Goal: Information Seeking & Learning: Learn about a topic

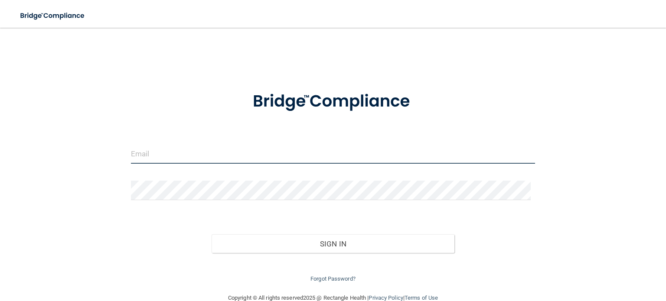
click at [160, 147] on input "email" at bounding box center [333, 154] width 404 height 20
type input "sadie.eylien03@gmail.com"
click at [152, 149] on input "email" at bounding box center [333, 154] width 404 height 20
type input "[EMAIL_ADDRESS][DOMAIN_NAME]"
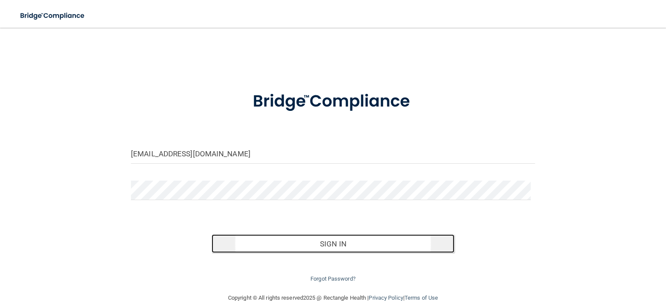
click at [276, 246] on button "Sign In" at bounding box center [333, 244] width 242 height 19
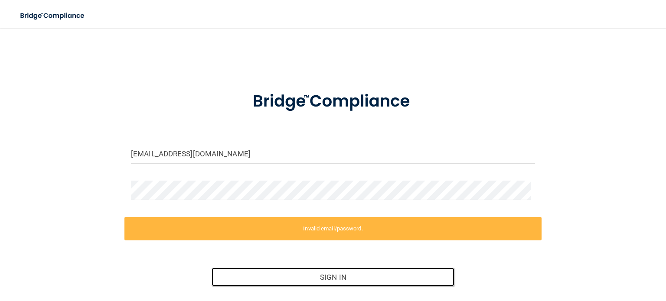
scroll to position [50, 0]
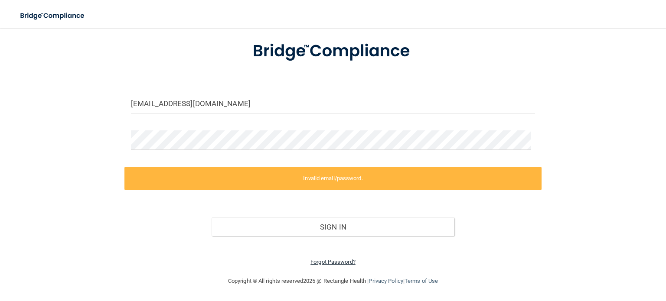
click at [334, 264] on link "Forgot Password?" at bounding box center [333, 262] width 45 height 7
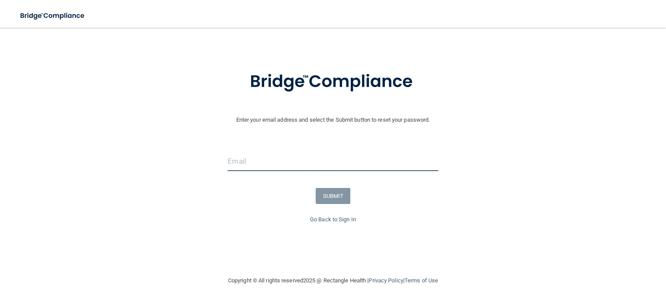
click at [235, 158] on input "email" at bounding box center [333, 162] width 210 height 20
type input "[EMAIL_ADDRESS][DOMAIN_NAME]"
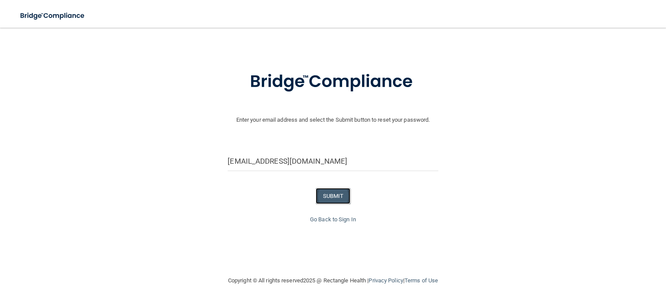
click at [342, 197] on button "SUBMIT" at bounding box center [333, 196] width 35 height 16
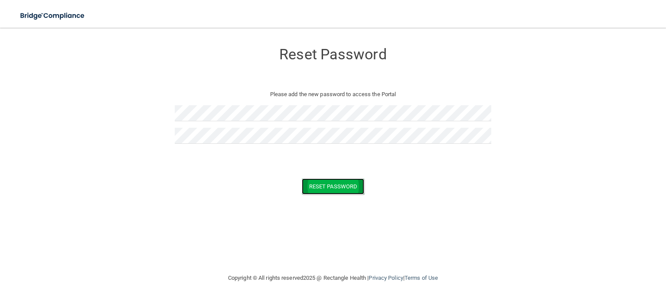
click at [314, 189] on button "Reset Password" at bounding box center [333, 187] width 62 height 16
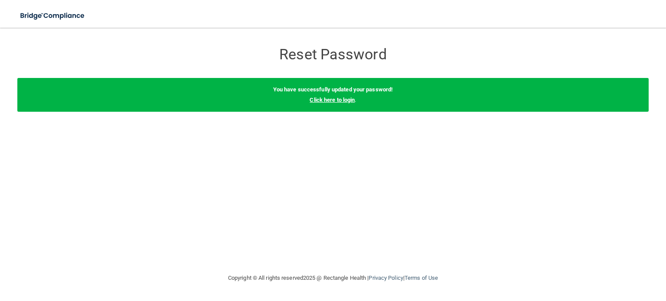
click at [345, 101] on link "Click here to login" at bounding box center [332, 100] width 45 height 7
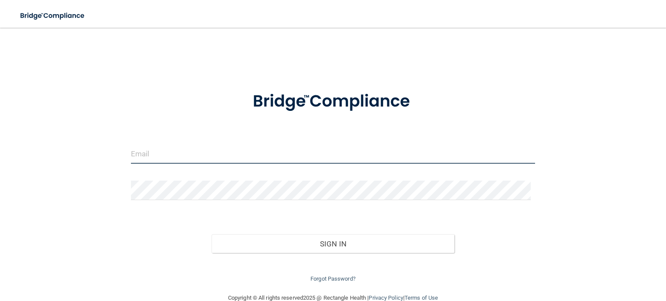
click at [278, 146] on input "email" at bounding box center [333, 154] width 404 height 20
type input "[EMAIL_ADDRESS][DOMAIN_NAME]"
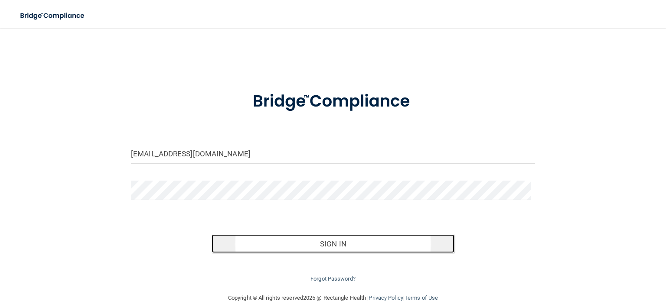
click at [304, 245] on button "Sign In" at bounding box center [333, 244] width 242 height 19
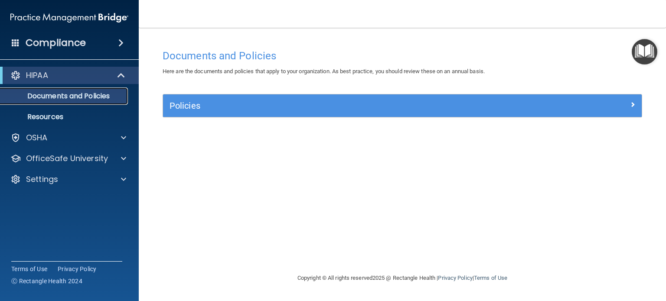
click at [99, 98] on p "Documents and Policies" at bounding box center [65, 96] width 118 height 9
click at [58, 71] on div "HIPAA" at bounding box center [57, 75] width 107 height 10
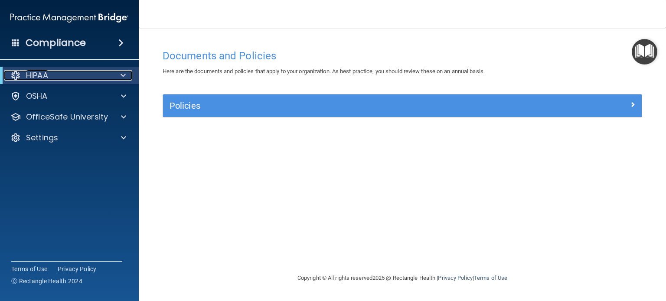
click at [121, 76] on span at bounding box center [123, 75] width 5 height 10
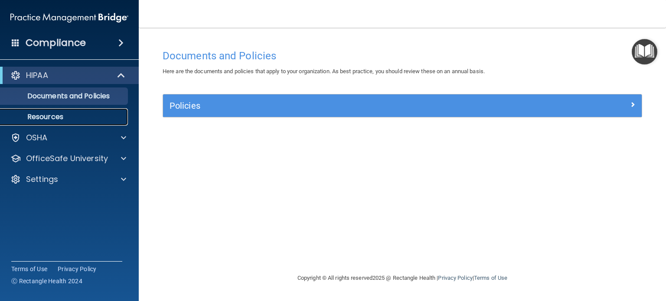
click at [49, 115] on p "Resources" at bounding box center [65, 117] width 118 height 9
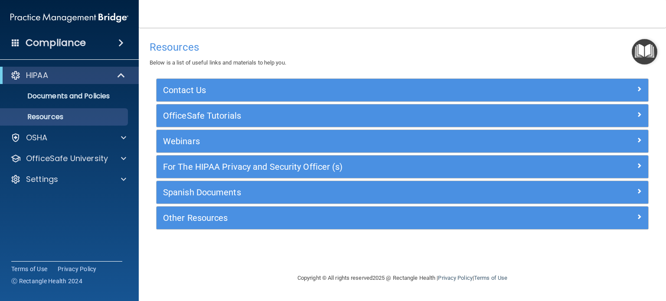
click at [119, 42] on span at bounding box center [120, 43] width 5 height 10
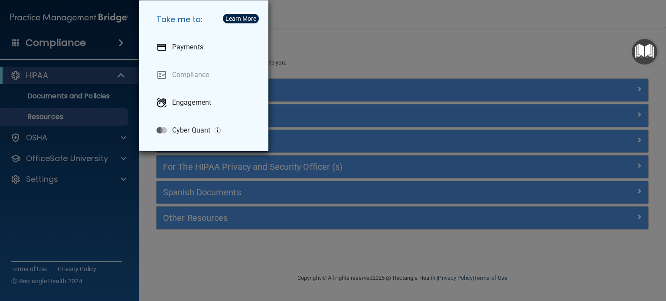
click at [119, 42] on div "Take me to: Payments Compliance Engagement Cyber Quant" at bounding box center [333, 150] width 666 height 301
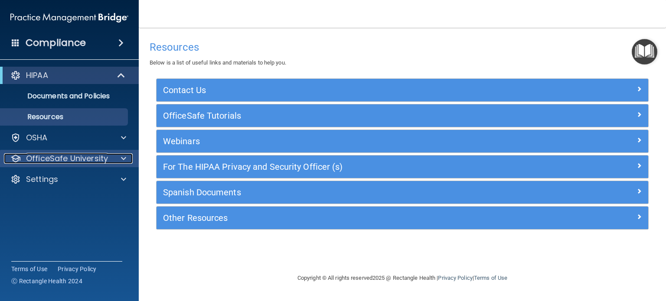
click at [124, 157] on span at bounding box center [123, 159] width 5 height 10
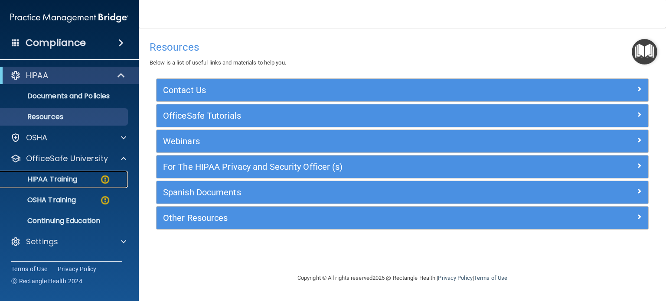
click at [43, 183] on p "HIPAA Training" at bounding box center [42, 179] width 72 height 9
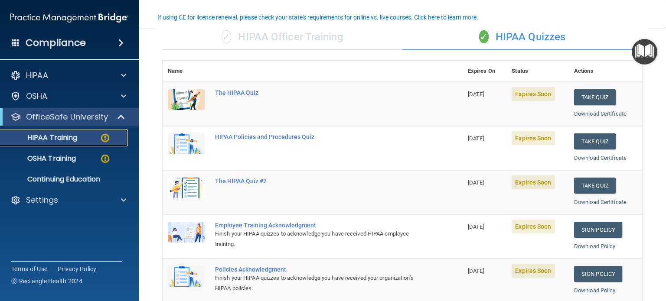
scroll to position [71, 0]
click at [574, 96] on button "Take Quiz" at bounding box center [595, 97] width 42 height 16
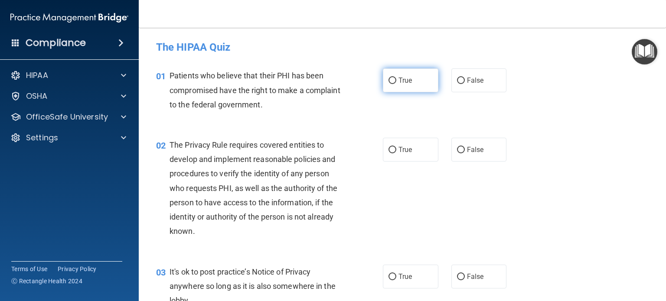
click at [418, 88] on label "True" at bounding box center [411, 81] width 56 height 24
click at [396, 84] on input "True" at bounding box center [393, 81] width 8 height 7
radio input "true"
click at [389, 151] on input "True" at bounding box center [393, 150] width 8 height 7
radio input "true"
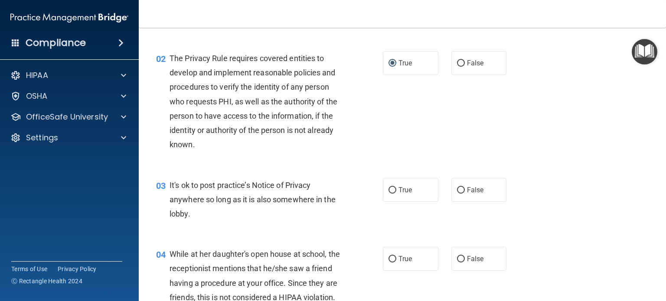
scroll to position [173, 0]
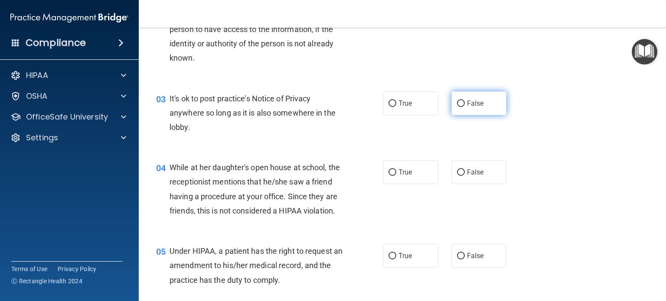
click at [459, 102] on input "False" at bounding box center [461, 104] width 8 height 7
radio input "true"
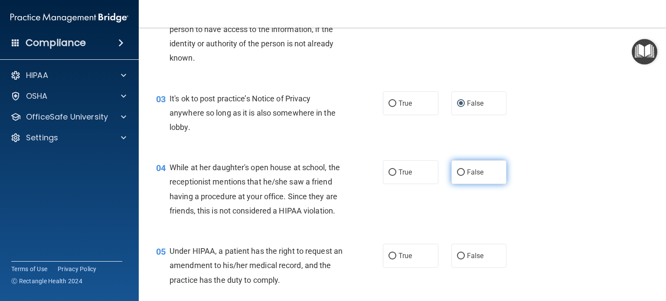
click at [452, 169] on label "False" at bounding box center [480, 172] width 56 height 24
click at [457, 170] on input "False" at bounding box center [461, 173] width 8 height 7
radio input "true"
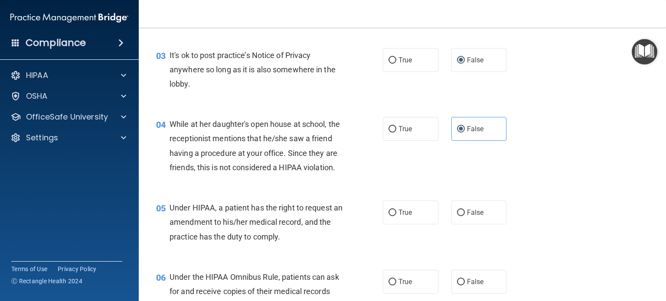
scroll to position [304, 0]
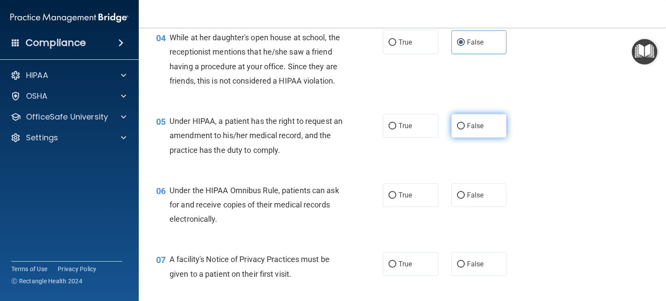
click at [460, 130] on input "False" at bounding box center [461, 126] width 8 height 7
radio input "true"
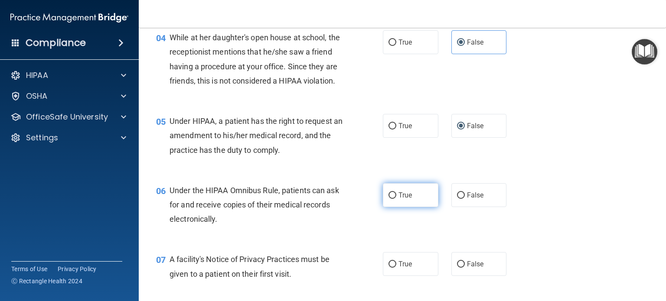
click at [387, 205] on label "True" at bounding box center [411, 195] width 56 height 24
click at [389, 199] on input "True" at bounding box center [393, 196] width 8 height 7
radio input "true"
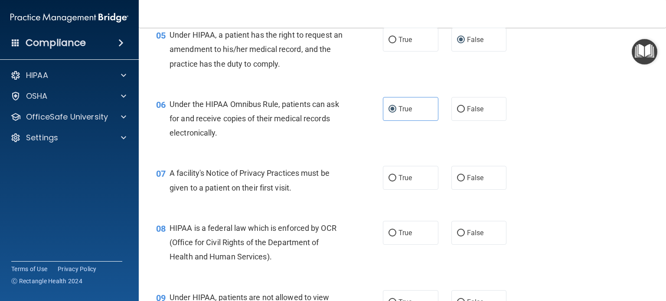
scroll to position [390, 0]
click at [390, 181] on input "True" at bounding box center [393, 178] width 8 height 7
radio input "true"
click at [389, 236] on input "True" at bounding box center [393, 233] width 8 height 7
radio input "true"
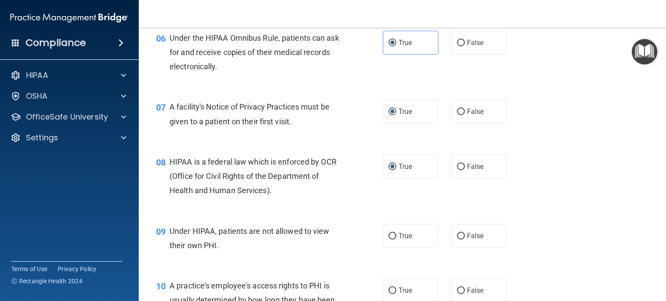
scroll to position [477, 0]
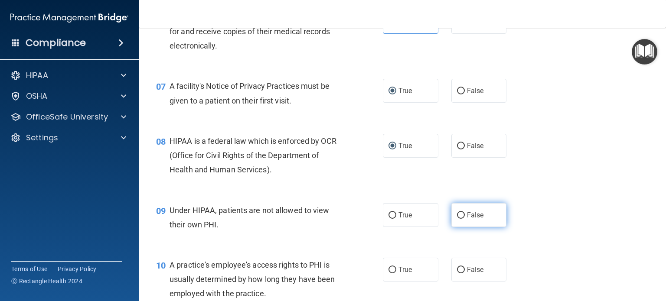
click at [467, 219] on span "False" at bounding box center [475, 215] width 17 height 8
click at [465, 219] on input "False" at bounding box center [461, 216] width 8 height 7
radio input "true"
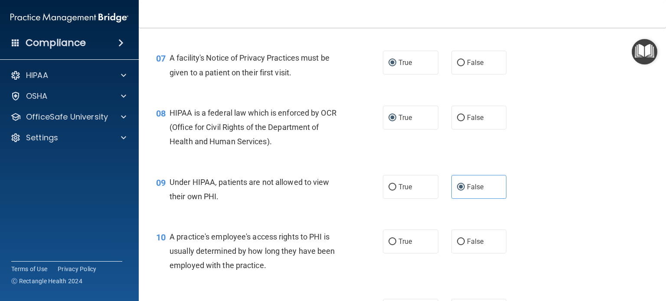
scroll to position [520, 0]
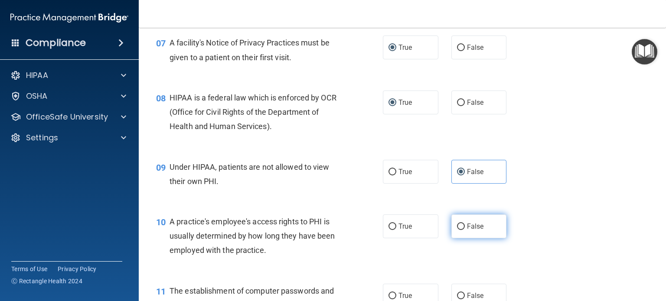
click at [457, 230] on input "False" at bounding box center [461, 227] width 8 height 7
radio input "true"
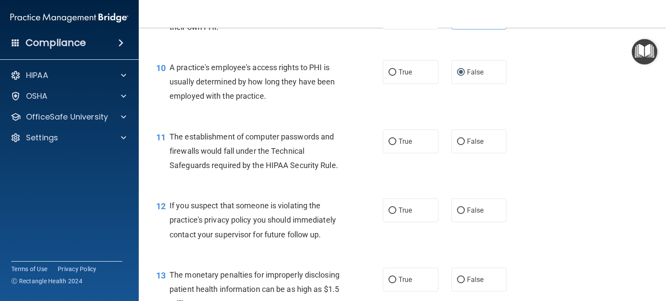
scroll to position [694, 0]
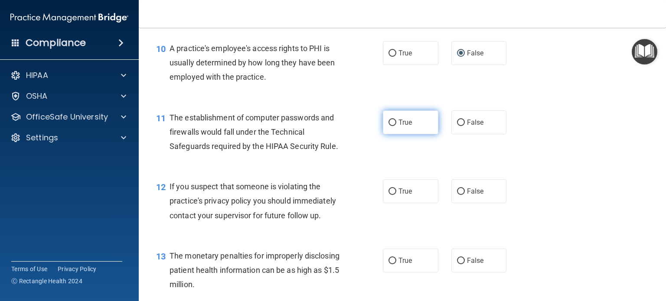
click at [389, 126] on input "True" at bounding box center [393, 123] width 8 height 7
radio input "true"
click at [389, 195] on input "True" at bounding box center [393, 192] width 8 height 7
radio input "true"
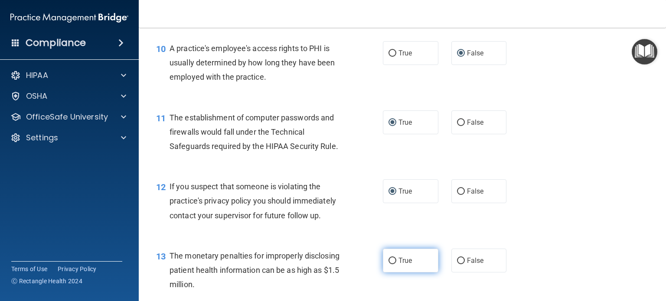
click at [394, 273] on label "True" at bounding box center [411, 261] width 56 height 24
click at [394, 265] on input "True" at bounding box center [393, 261] width 8 height 7
radio input "true"
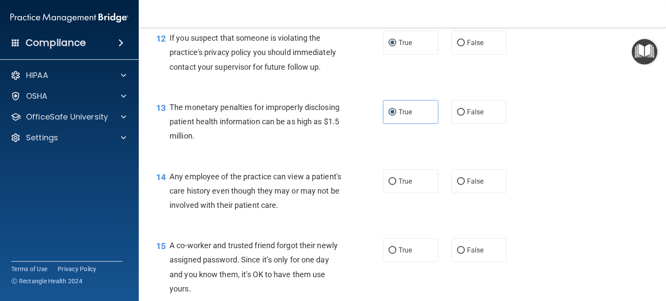
scroll to position [867, 0]
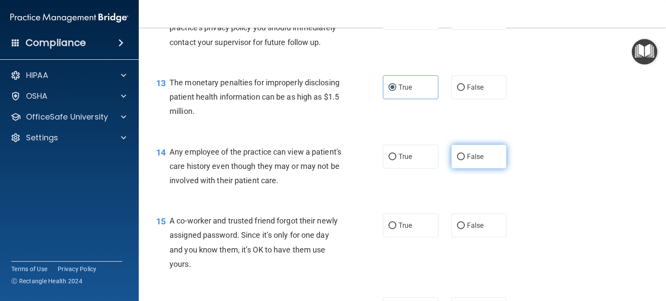
click at [458, 169] on label "False" at bounding box center [480, 157] width 56 height 24
click at [458, 160] on input "False" at bounding box center [461, 157] width 8 height 7
radio input "true"
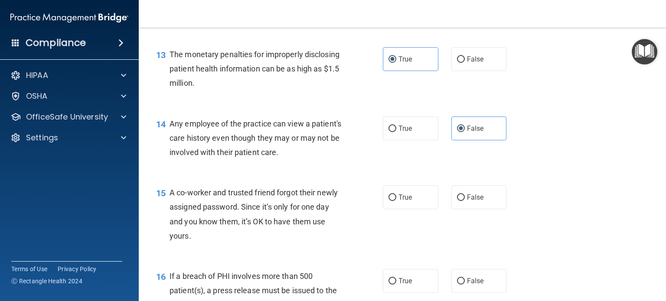
scroll to position [911, 0]
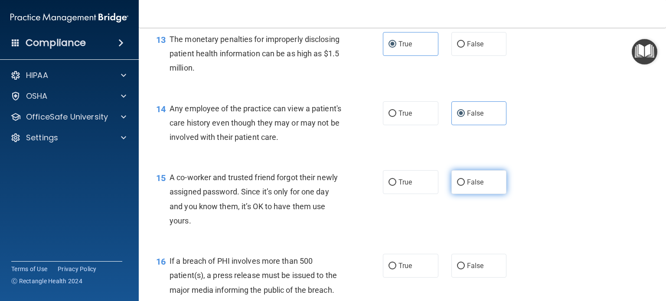
click at [457, 186] on input "False" at bounding box center [461, 183] width 8 height 7
radio input "true"
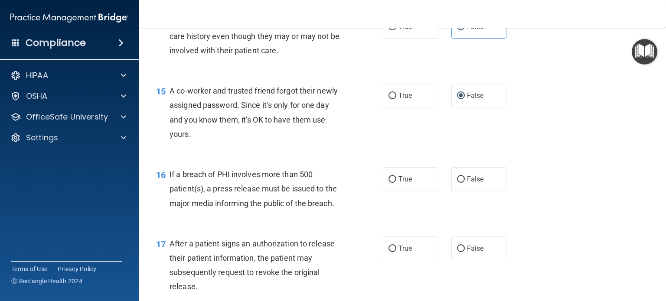
scroll to position [1041, 0]
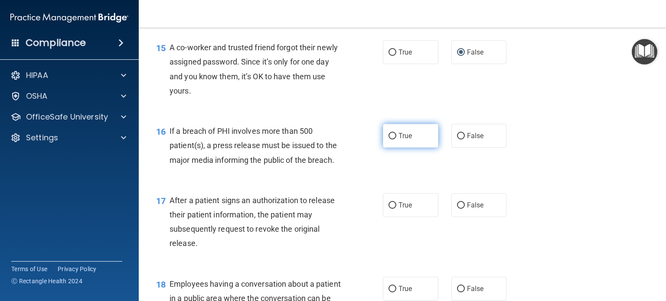
click at [392, 140] on input "True" at bounding box center [393, 136] width 8 height 7
radio input "true"
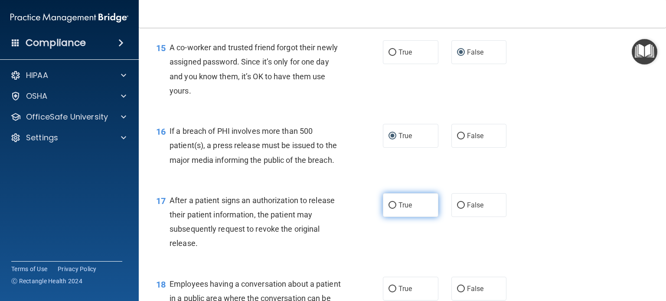
click at [390, 209] on input "True" at bounding box center [393, 206] width 8 height 7
radio input "true"
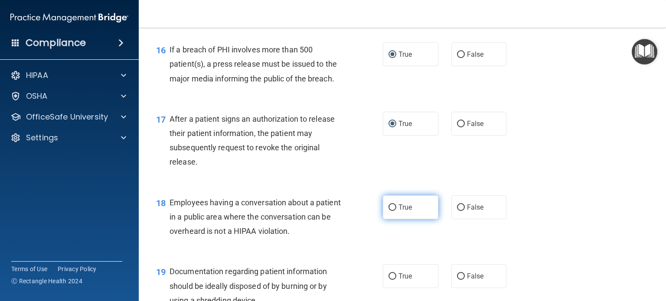
scroll to position [1128, 0]
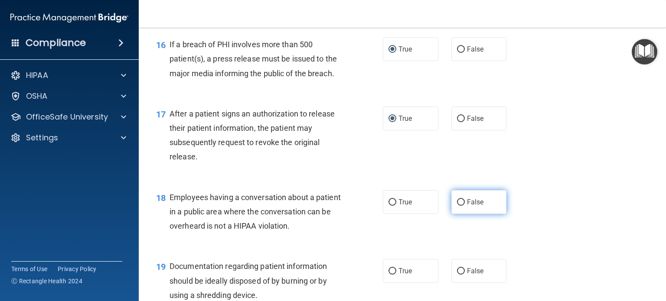
click at [457, 206] on input "False" at bounding box center [461, 203] width 8 height 7
radio input "true"
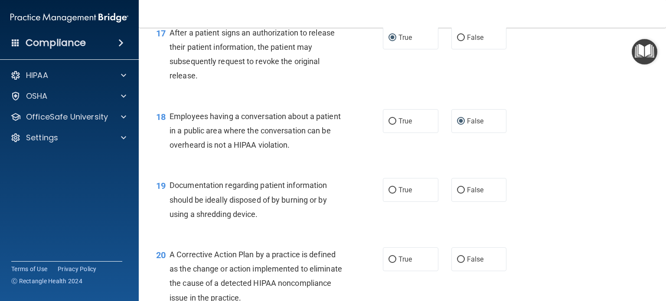
scroll to position [1214, 0]
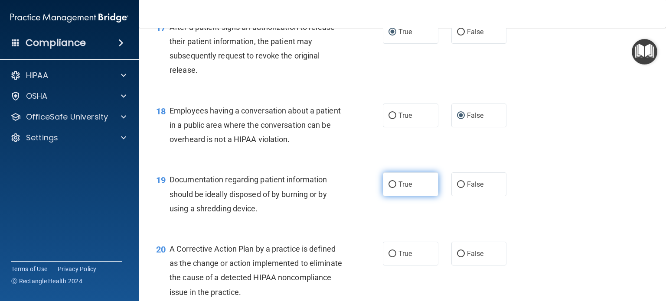
click at [399, 189] on span "True" at bounding box center [405, 184] width 13 height 8
click at [396, 188] on input "True" at bounding box center [393, 185] width 8 height 7
radio input "true"
click at [390, 258] on input "True" at bounding box center [393, 254] width 8 height 7
radio input "true"
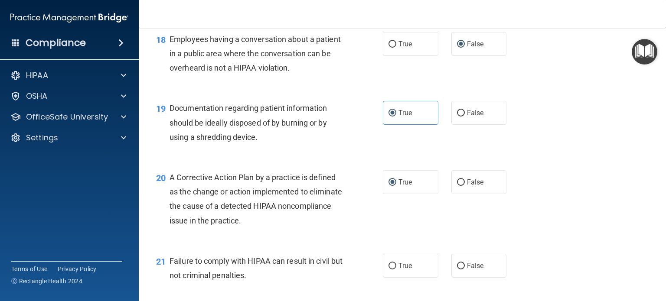
scroll to position [1301, 0]
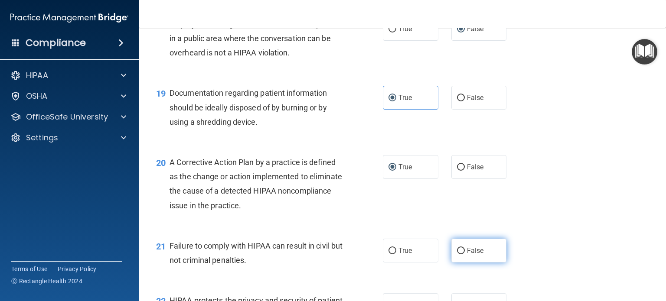
click at [457, 255] on input "False" at bounding box center [461, 251] width 8 height 7
radio input "true"
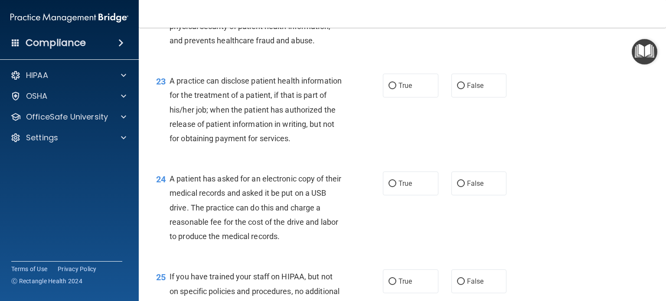
scroll to position [1431, 0]
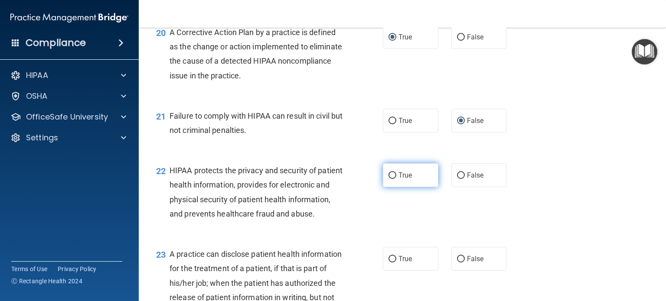
click at [390, 179] on input "True" at bounding box center [393, 176] width 8 height 7
radio input "true"
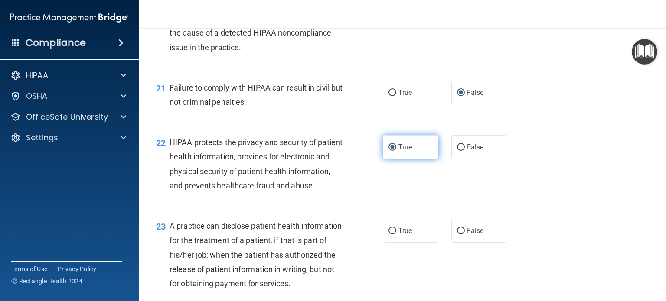
scroll to position [1475, 0]
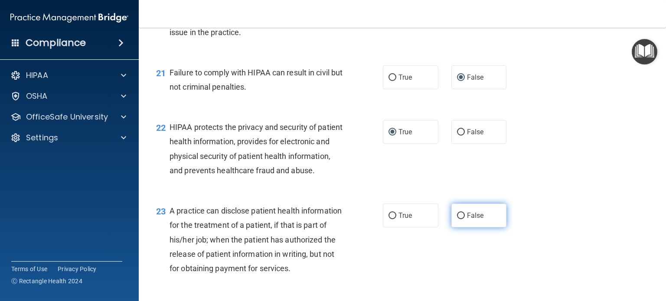
click at [452, 228] on label "False" at bounding box center [480, 216] width 56 height 24
click at [457, 219] on input "False" at bounding box center [461, 216] width 8 height 7
radio input "true"
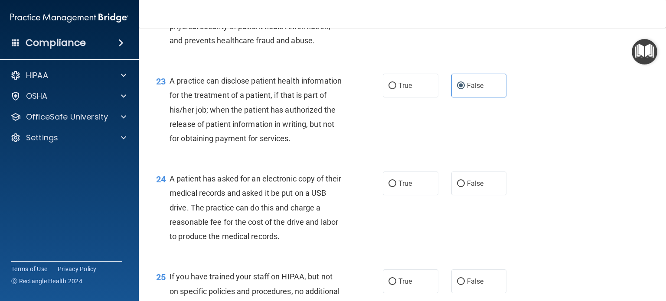
scroll to position [1648, 0]
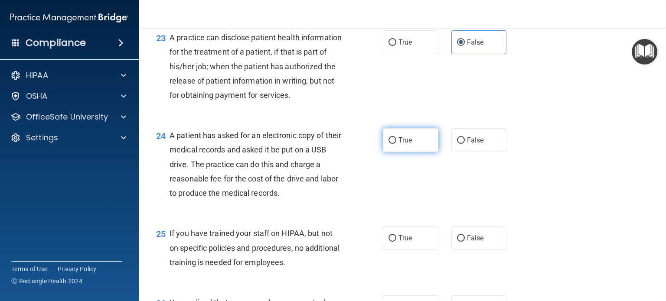
click at [390, 144] on input "True" at bounding box center [393, 140] width 8 height 7
radio input "true"
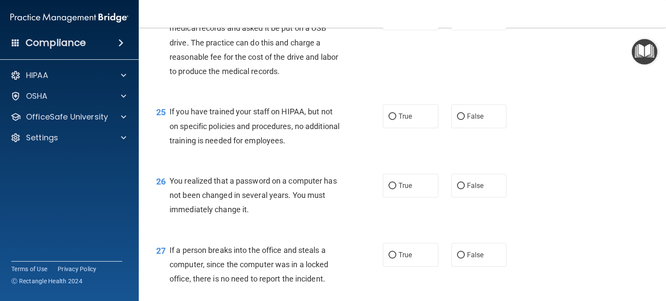
scroll to position [1778, 0]
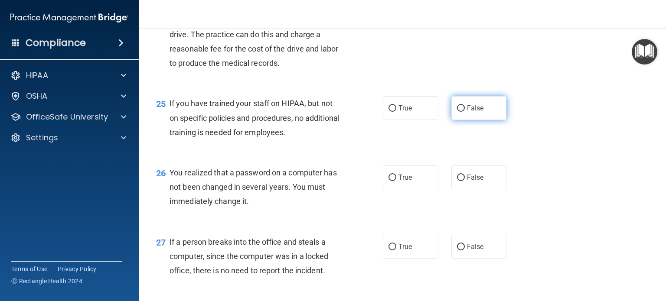
click at [460, 112] on input "False" at bounding box center [461, 108] width 8 height 7
radio input "true"
click at [389, 181] on input "True" at bounding box center [393, 178] width 8 height 7
radio input "true"
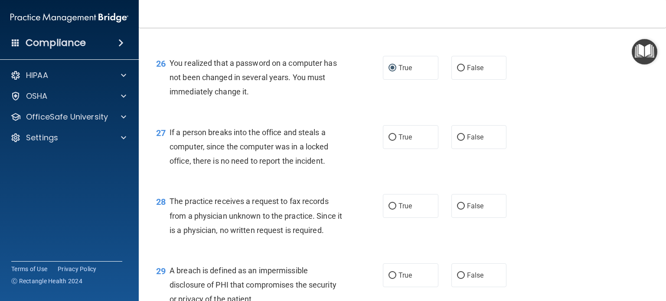
scroll to position [1908, 0]
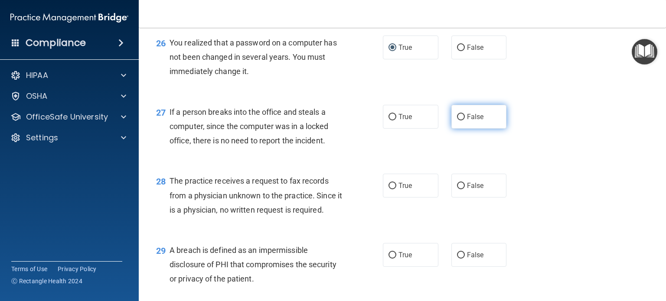
click at [457, 121] on input "False" at bounding box center [461, 117] width 8 height 7
radio input "true"
click at [457, 190] on input "False" at bounding box center [461, 186] width 8 height 7
radio input "true"
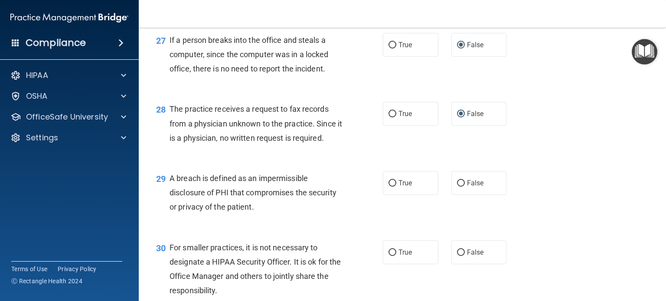
scroll to position [1995, 0]
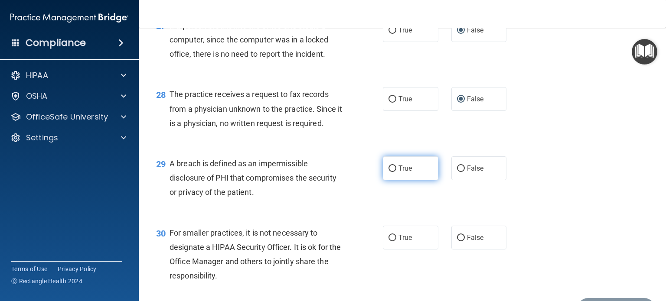
click at [402, 180] on label "True" at bounding box center [411, 169] width 56 height 24
click at [396, 172] on input "True" at bounding box center [393, 169] width 8 height 7
radio input "true"
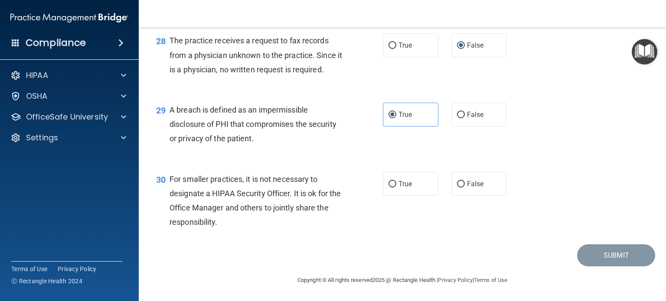
scroll to position [2092, 0]
click at [467, 180] on span "False" at bounding box center [475, 184] width 17 height 8
click at [464, 181] on input "False" at bounding box center [461, 184] width 8 height 7
radio input "true"
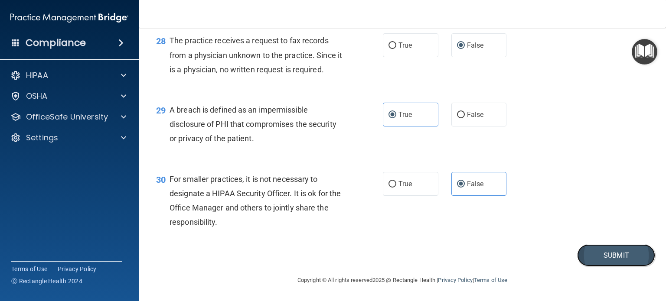
click at [595, 252] on button "Submit" at bounding box center [616, 256] width 78 height 22
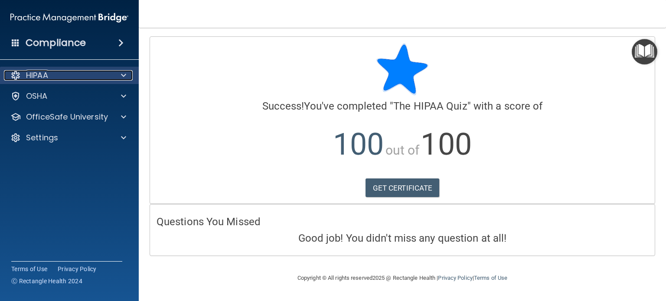
click at [120, 71] on div at bounding box center [122, 75] width 22 height 10
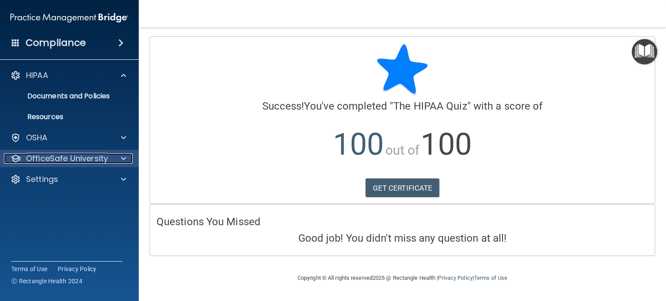
click at [124, 155] on span at bounding box center [123, 159] width 5 height 10
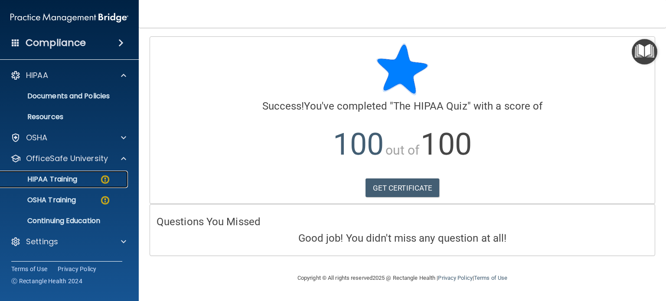
click at [69, 178] on p "HIPAA Training" at bounding box center [42, 179] width 72 height 9
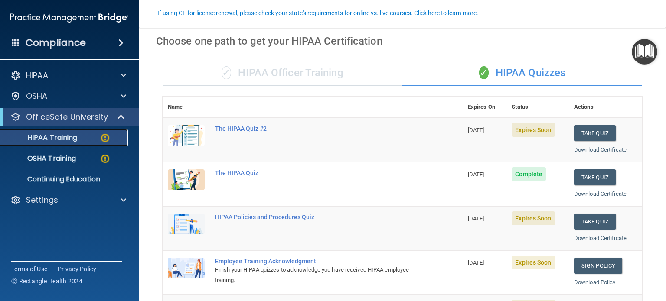
scroll to position [87, 0]
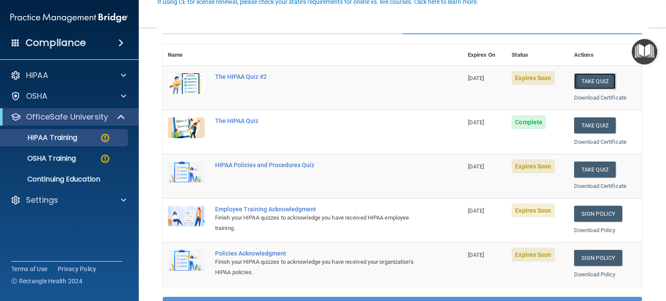
click at [587, 79] on button "Take Quiz" at bounding box center [595, 81] width 42 height 16
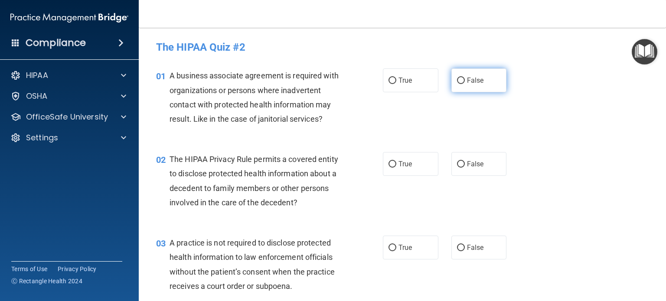
click at [467, 78] on span "False" at bounding box center [475, 80] width 17 height 8
click at [464, 78] on input "False" at bounding box center [461, 81] width 8 height 7
radio input "true"
click at [389, 161] on input "True" at bounding box center [393, 164] width 8 height 7
radio input "true"
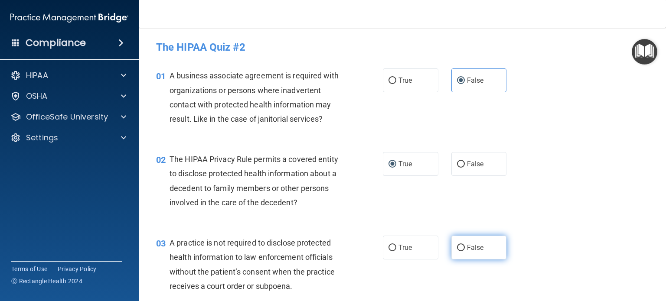
click at [457, 248] on input "False" at bounding box center [461, 248] width 8 height 7
radio input "true"
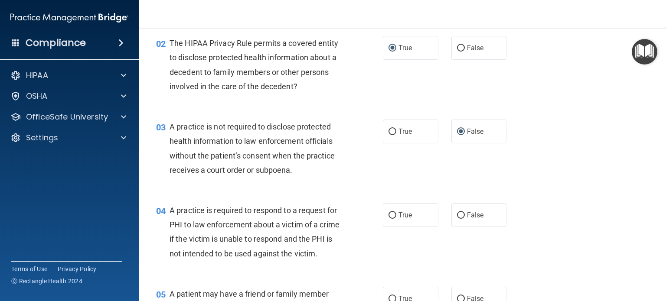
scroll to position [173, 0]
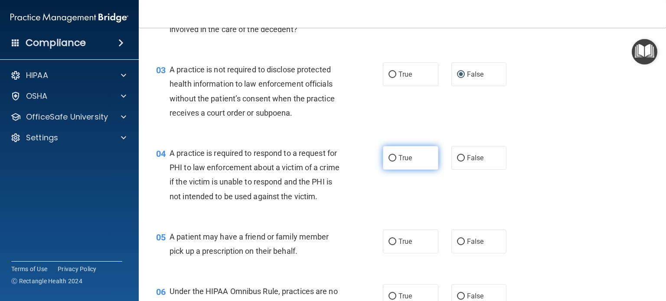
click at [389, 160] on input "True" at bounding box center [393, 158] width 8 height 7
radio input "true"
click at [383, 254] on label "True" at bounding box center [411, 242] width 56 height 24
click at [389, 245] on input "True" at bounding box center [393, 242] width 8 height 7
radio input "true"
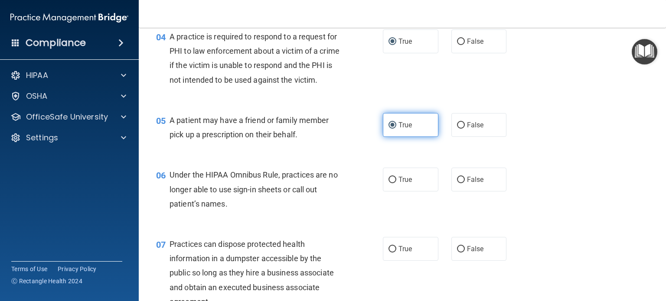
scroll to position [347, 0]
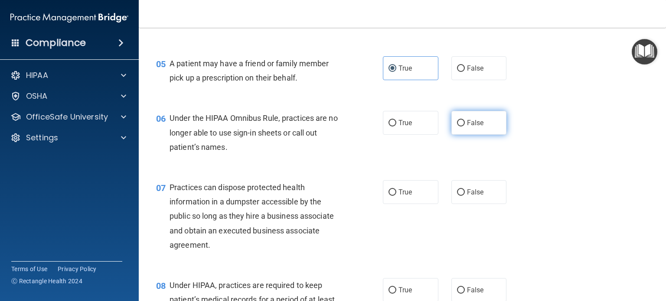
click at [460, 127] on input "False" at bounding box center [461, 123] width 8 height 7
radio input "true"
click at [471, 202] on label "False" at bounding box center [480, 192] width 56 height 24
click at [465, 196] on input "False" at bounding box center [461, 193] width 8 height 7
radio input "true"
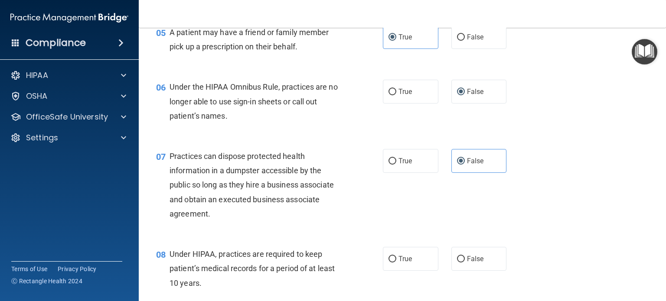
scroll to position [477, 0]
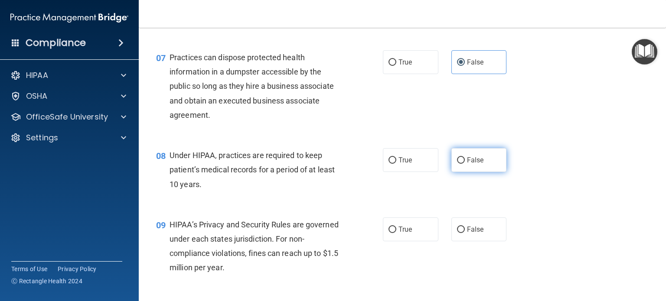
click at [457, 164] on input "False" at bounding box center [461, 160] width 8 height 7
radio input "true"
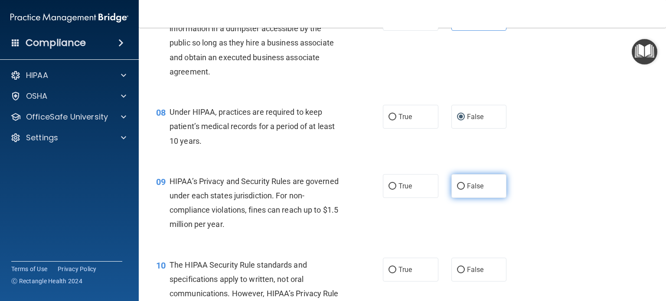
click at [461, 198] on label "False" at bounding box center [480, 186] width 56 height 24
click at [461, 190] on input "False" at bounding box center [461, 186] width 8 height 7
radio input "true"
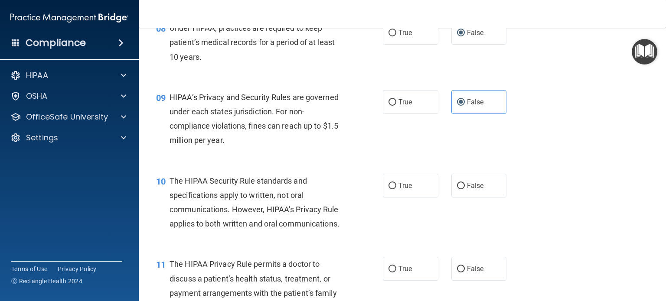
scroll to position [607, 0]
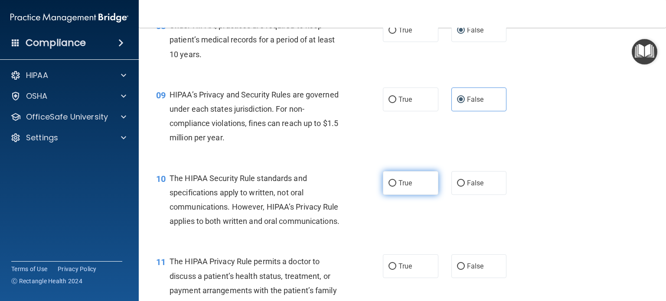
click at [392, 187] on input "True" at bounding box center [393, 183] width 8 height 7
radio input "true"
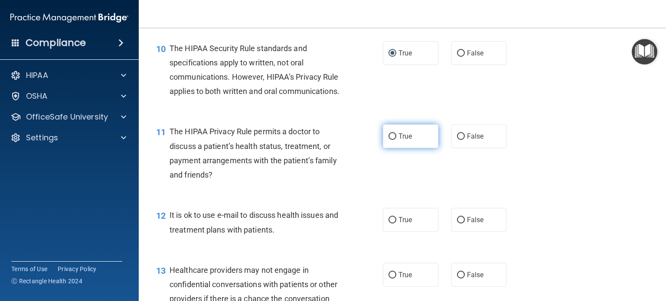
click at [392, 148] on label "True" at bounding box center [411, 136] width 56 height 24
click at [392, 140] on input "True" at bounding box center [393, 137] width 8 height 7
radio input "true"
drag, startPoint x: 403, startPoint y: 259, endPoint x: 404, endPoint y: 254, distance: 5.7
click at [403, 232] on label "True" at bounding box center [411, 220] width 56 height 24
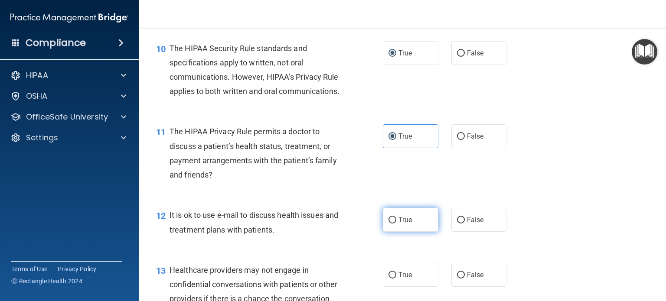
click at [396, 224] on input "True" at bounding box center [393, 220] width 8 height 7
radio input "true"
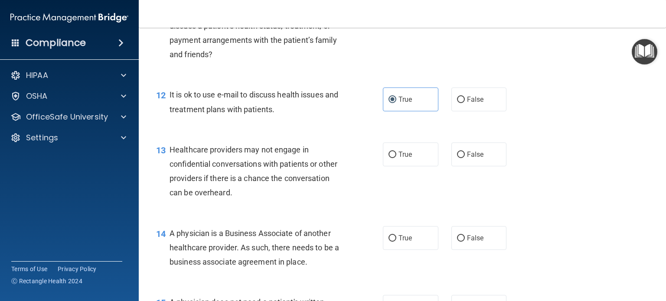
scroll to position [867, 0]
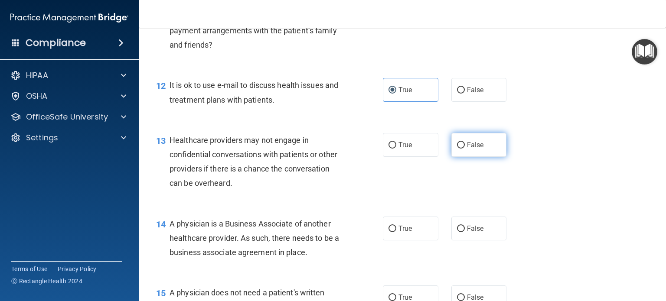
click at [452, 157] on label "False" at bounding box center [480, 145] width 56 height 24
click at [457, 149] on input "False" at bounding box center [461, 145] width 8 height 7
radio input "true"
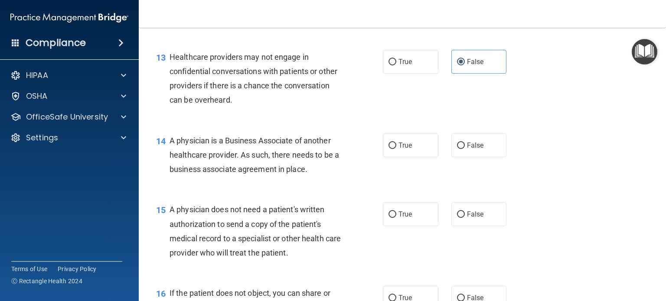
scroll to position [954, 0]
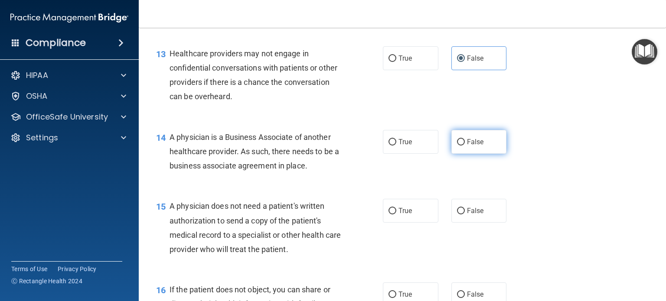
click at [457, 146] on input "False" at bounding box center [461, 142] width 8 height 7
radio input "true"
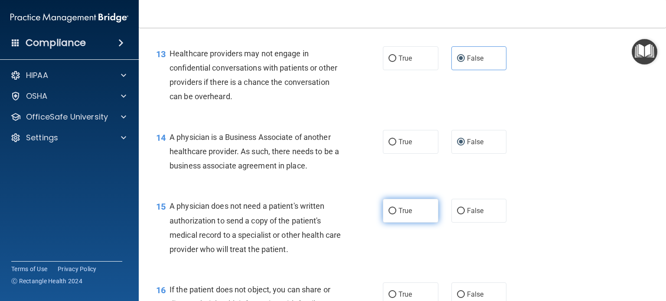
click at [419, 223] on label "True" at bounding box center [411, 211] width 56 height 24
click at [396, 215] on input "True" at bounding box center [393, 211] width 8 height 7
radio input "true"
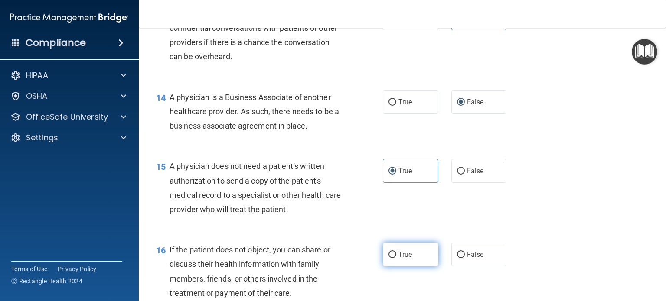
scroll to position [1041, 0]
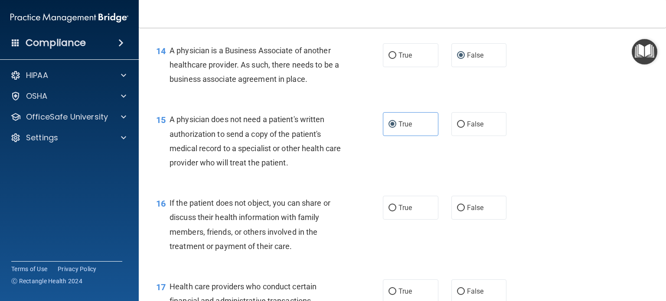
click at [394, 222] on div "16 If the patient does not object, you can share or discuss their health inform…" at bounding box center [403, 227] width 506 height 84
click at [398, 220] on label "True" at bounding box center [411, 208] width 56 height 24
click at [396, 212] on input "True" at bounding box center [393, 208] width 8 height 7
radio input "true"
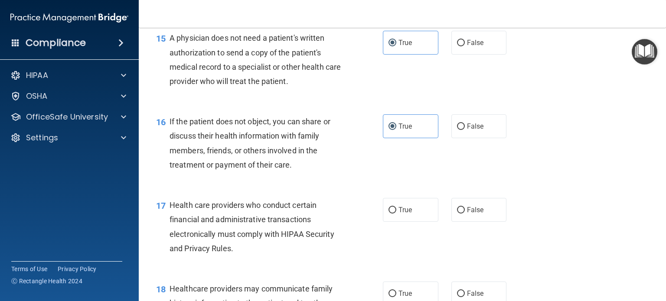
scroll to position [1128, 0]
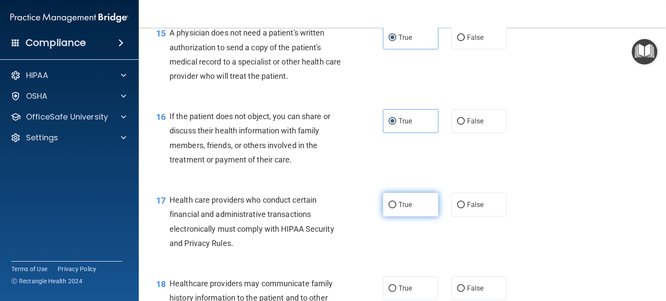
click at [401, 209] on span "True" at bounding box center [405, 205] width 13 height 8
click at [396, 209] on input "True" at bounding box center [393, 205] width 8 height 7
radio input "true"
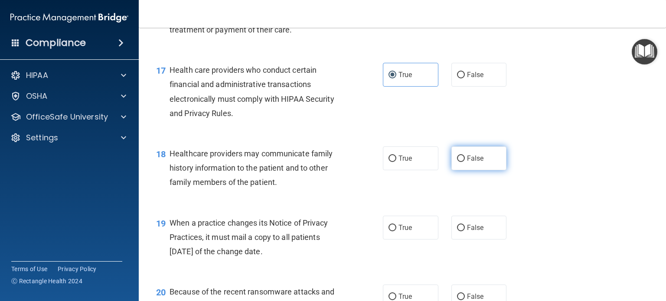
click at [473, 163] on span "False" at bounding box center [475, 158] width 17 height 8
click at [465, 162] on input "False" at bounding box center [461, 159] width 8 height 7
radio input "true"
click at [478, 232] on span "False" at bounding box center [475, 228] width 17 height 8
click at [465, 232] on input "False" at bounding box center [461, 228] width 8 height 7
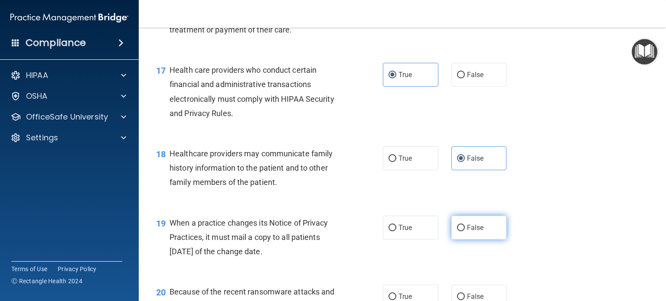
radio input "true"
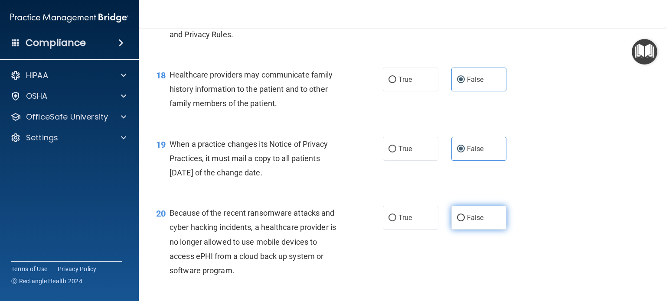
scroll to position [1345, 0]
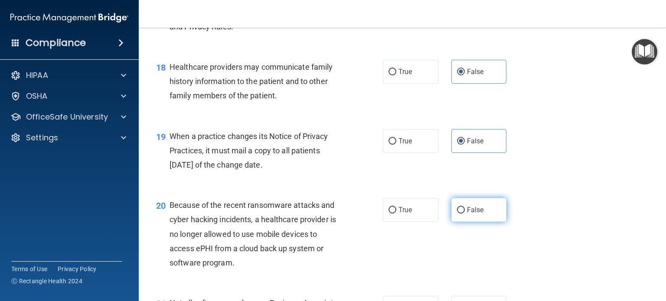
click at [468, 222] on label "False" at bounding box center [480, 210] width 56 height 24
click at [465, 214] on input "False" at bounding box center [461, 210] width 8 height 7
radio input "true"
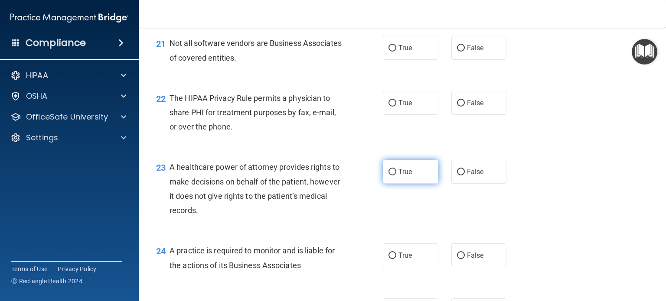
scroll to position [1475, 0]
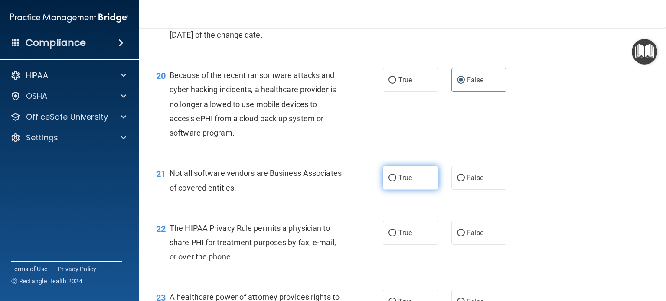
click at [396, 190] on label "True" at bounding box center [411, 178] width 56 height 24
click at [396, 182] on input "True" at bounding box center [393, 178] width 8 height 7
radio input "true"
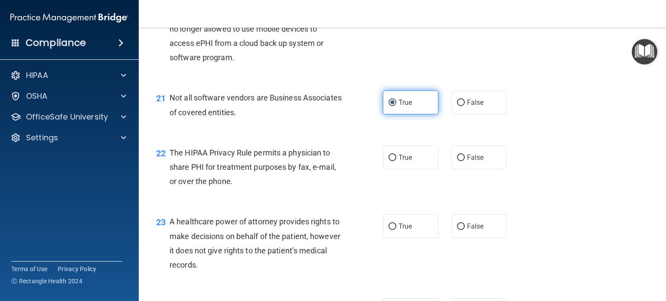
scroll to position [1561, 0]
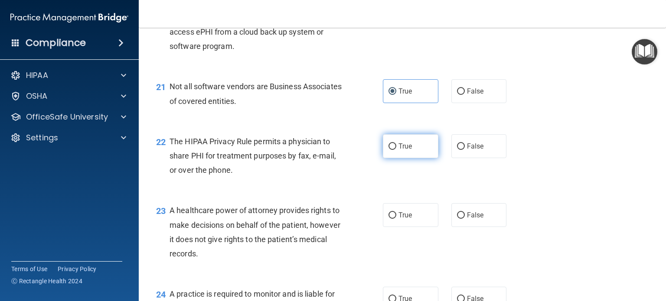
click at [401, 158] on label "True" at bounding box center [411, 146] width 56 height 24
click at [396, 150] on input "True" at bounding box center [393, 147] width 8 height 7
radio input "true"
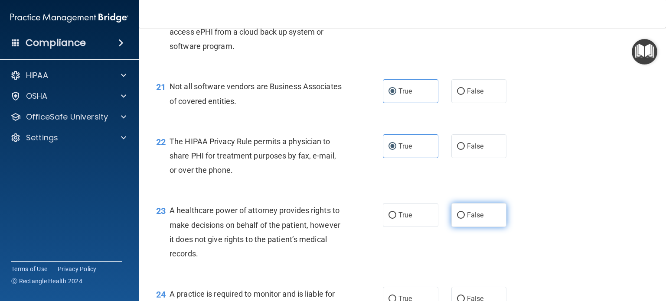
click at [468, 227] on label "False" at bounding box center [480, 215] width 56 height 24
click at [465, 219] on input "False" at bounding box center [461, 216] width 8 height 7
radio input "true"
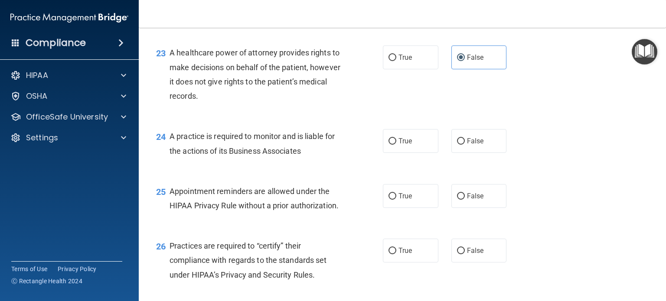
scroll to position [1735, 0]
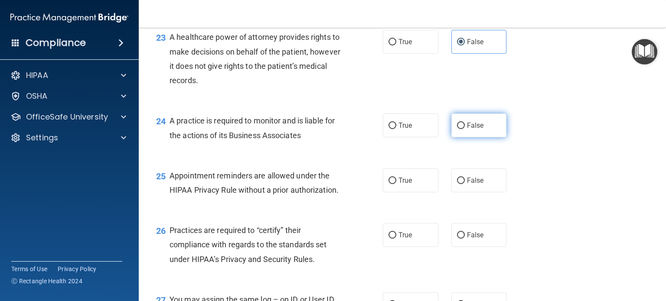
click at [460, 129] on input "False" at bounding box center [461, 126] width 8 height 7
radio input "true"
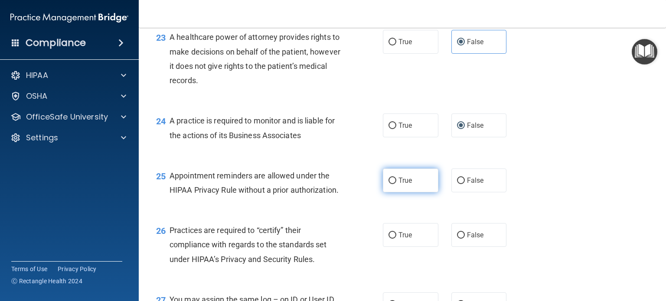
click at [417, 193] on label "True" at bounding box center [411, 181] width 56 height 24
click at [396, 184] on input "True" at bounding box center [393, 181] width 8 height 7
radio input "true"
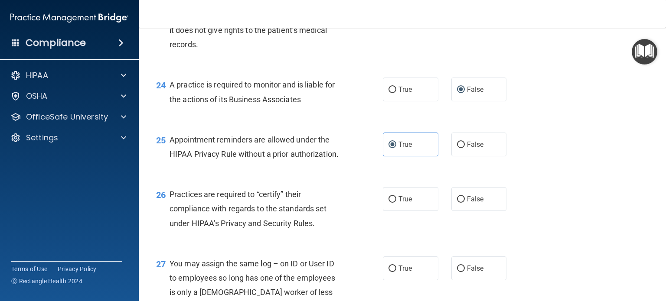
scroll to position [1865, 0]
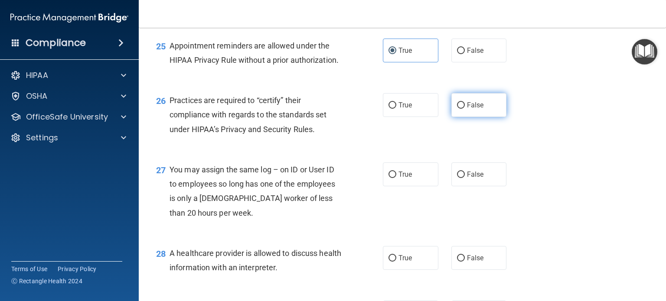
click at [471, 117] on label "False" at bounding box center [480, 105] width 56 height 24
click at [465, 109] on input "False" at bounding box center [461, 105] width 8 height 7
radio input "true"
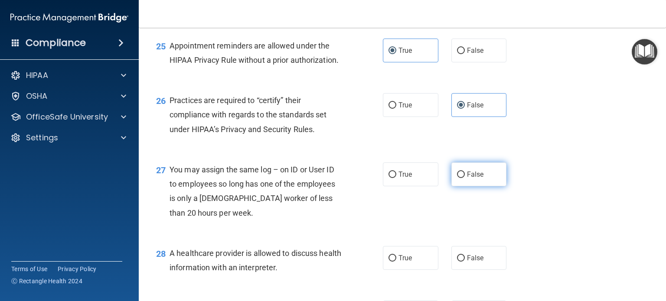
click at [467, 179] on span "False" at bounding box center [475, 174] width 17 height 8
click at [465, 178] on input "False" at bounding box center [461, 175] width 8 height 7
radio input "true"
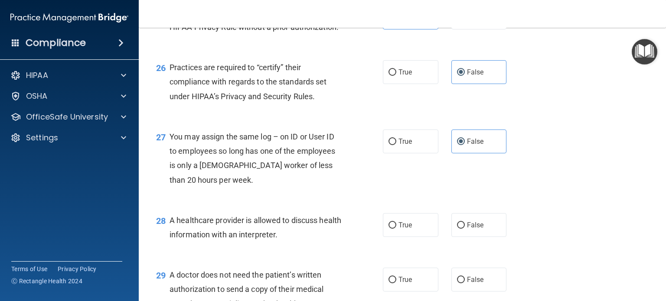
scroll to position [1952, 0]
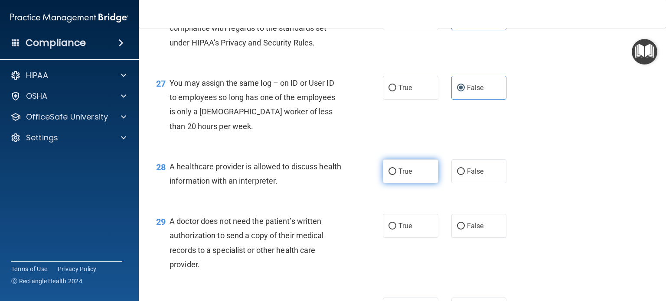
click at [423, 183] on label "True" at bounding box center [411, 172] width 56 height 24
click at [396, 175] on input "True" at bounding box center [393, 172] width 8 height 7
radio input "true"
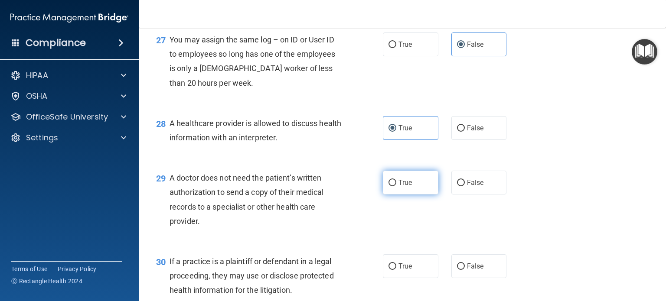
click at [413, 195] on label "True" at bounding box center [411, 183] width 56 height 24
click at [396, 186] on input "True" at bounding box center [393, 183] width 8 height 7
radio input "true"
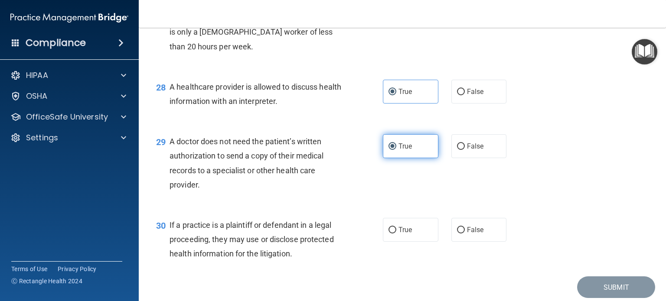
scroll to position [2092, 0]
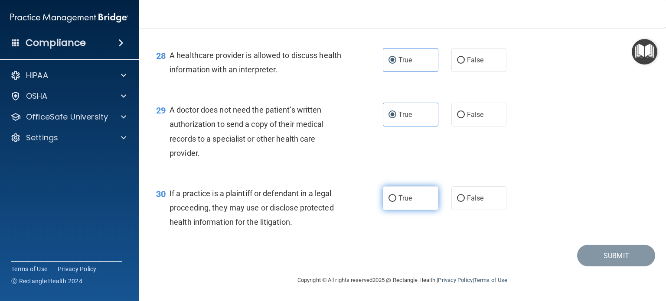
click at [406, 201] on span "True" at bounding box center [405, 198] width 13 height 8
click at [396, 201] on input "True" at bounding box center [393, 199] width 8 height 7
radio input "true"
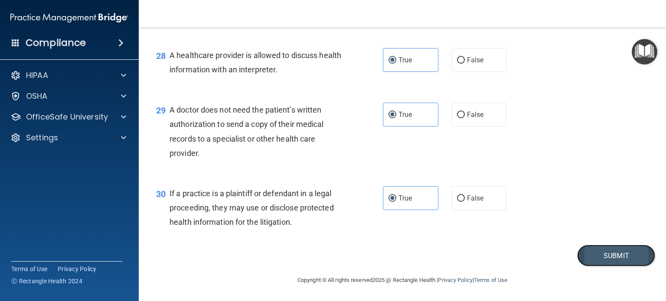
click at [595, 253] on button "Submit" at bounding box center [616, 256] width 78 height 22
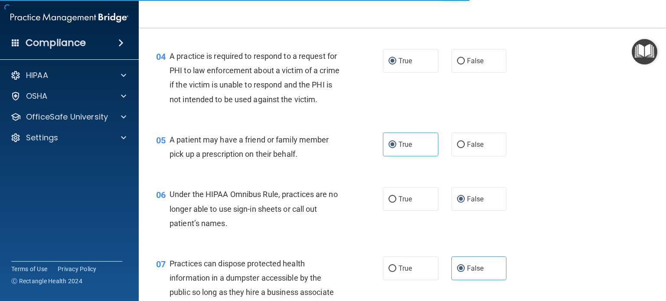
scroll to position [0, 0]
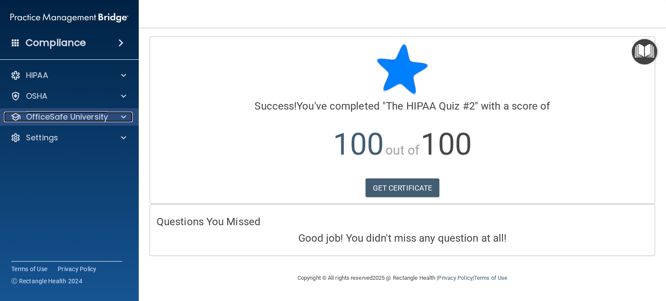
click at [131, 118] on div at bounding box center [122, 117] width 22 height 10
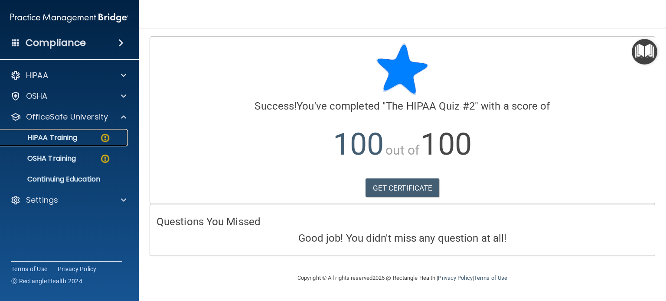
click at [15, 137] on p "HIPAA Training" at bounding box center [42, 138] width 72 height 9
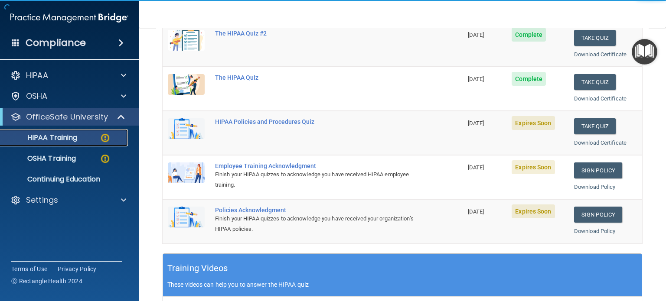
scroll to position [173, 0]
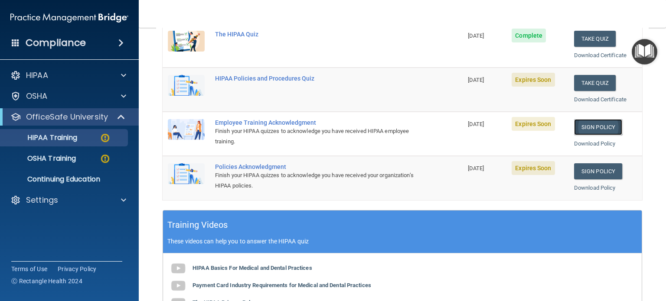
click at [588, 126] on link "Sign Policy" at bounding box center [598, 127] width 48 height 16
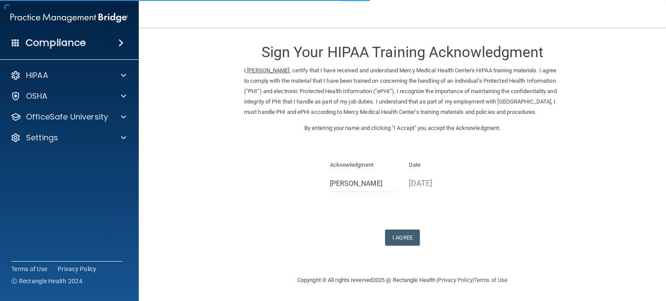
scroll to position [12, 0]
click at [403, 236] on button "I Agree" at bounding box center [402, 238] width 35 height 16
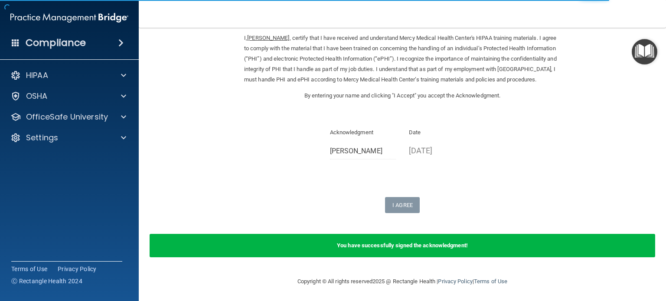
scroll to position [46, 0]
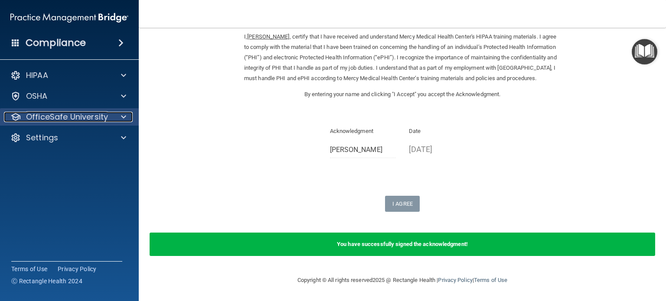
click at [123, 117] on span at bounding box center [123, 117] width 5 height 10
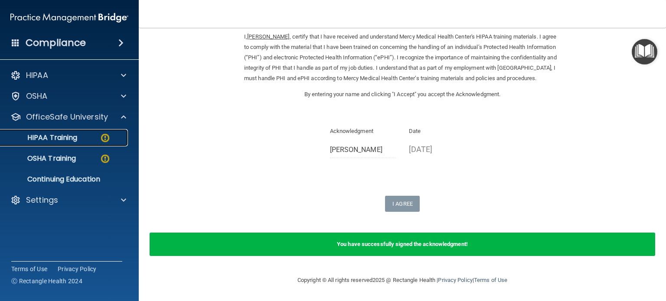
click at [50, 139] on p "HIPAA Training" at bounding box center [42, 138] width 72 height 9
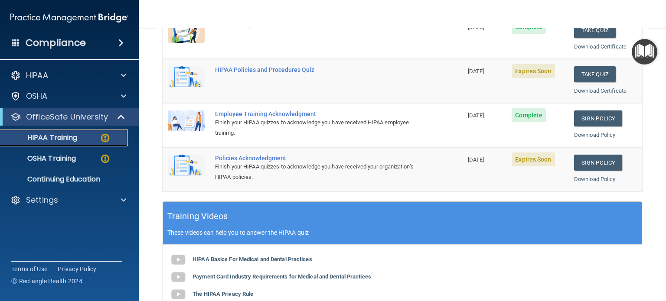
scroll to position [173, 0]
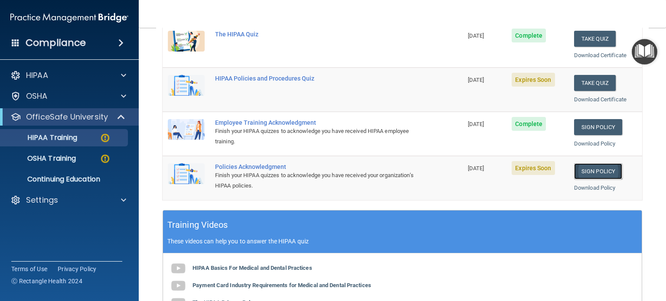
click at [606, 171] on link "Sign Policy" at bounding box center [598, 172] width 48 height 16
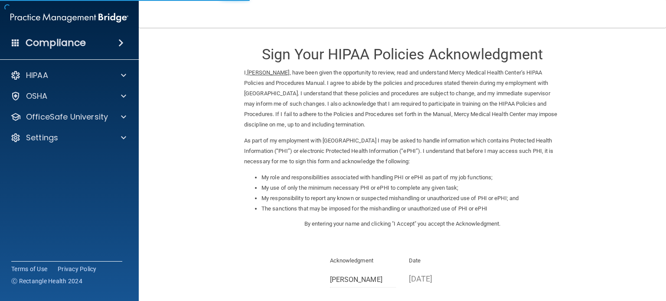
scroll to position [95, 0]
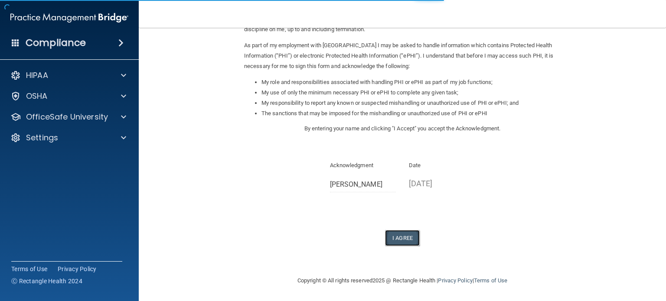
click at [402, 242] on button "I Agree" at bounding box center [402, 238] width 35 height 16
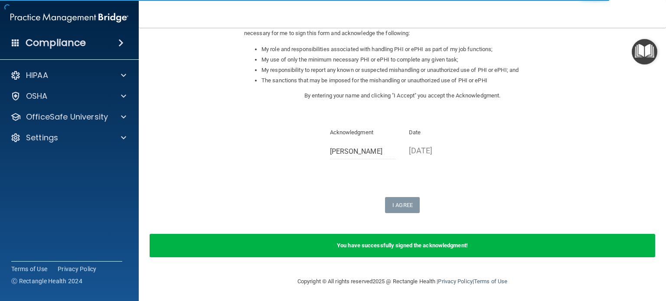
scroll to position [129, 0]
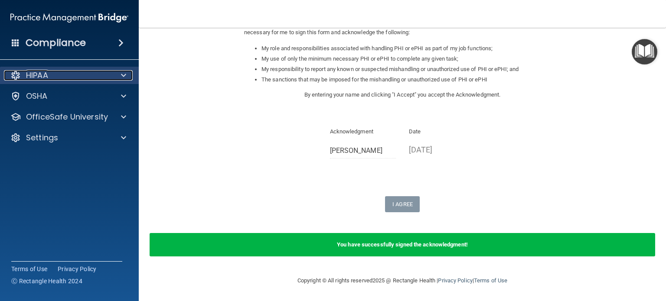
click at [125, 78] on span at bounding box center [123, 75] width 5 height 10
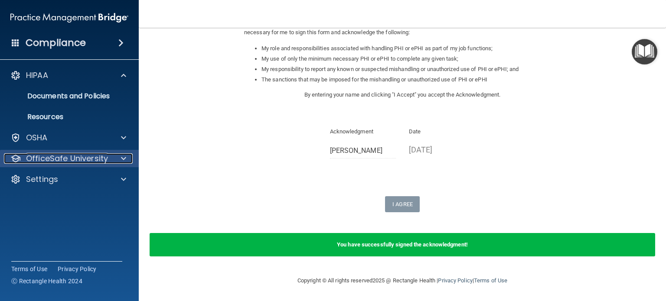
click at [125, 162] on span at bounding box center [123, 159] width 5 height 10
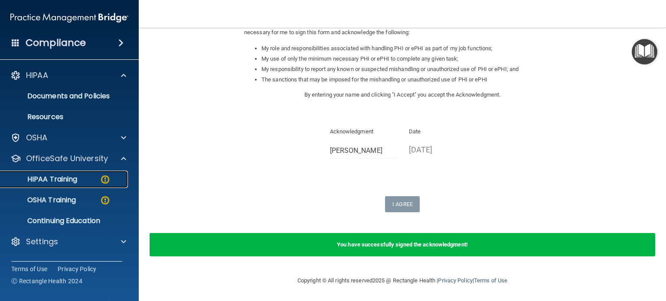
click at [62, 185] on link "HIPAA Training" at bounding box center [59, 179] width 137 height 17
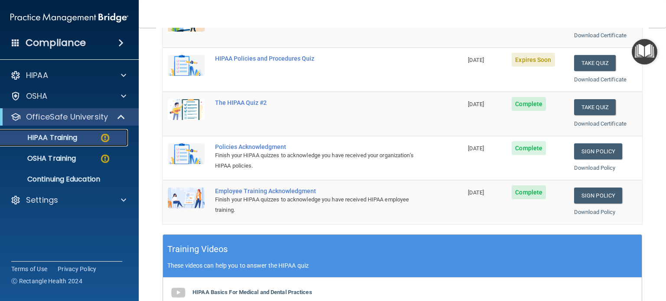
scroll to position [130, 0]
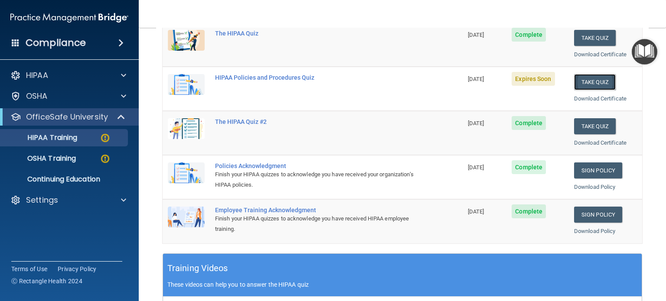
click at [599, 78] on button "Take Quiz" at bounding box center [595, 82] width 42 height 16
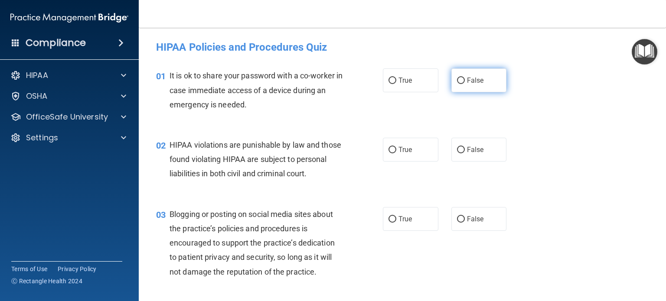
click at [477, 75] on label "False" at bounding box center [480, 81] width 56 height 24
click at [465, 78] on input "False" at bounding box center [461, 81] width 8 height 7
radio input "true"
click at [411, 148] on label "True" at bounding box center [411, 150] width 56 height 24
click at [396, 148] on input "True" at bounding box center [393, 150] width 8 height 7
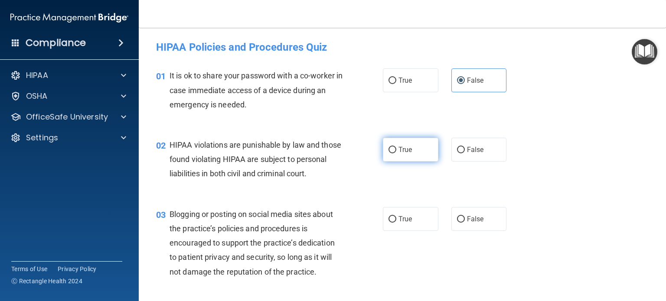
radio input "true"
click at [480, 231] on label "False" at bounding box center [480, 219] width 56 height 24
click at [465, 223] on input "False" at bounding box center [461, 219] width 8 height 7
radio input "true"
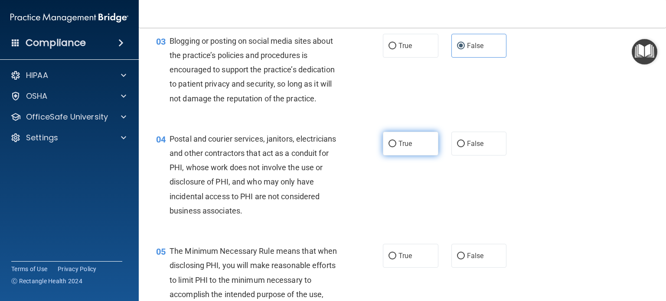
click at [387, 146] on label "True" at bounding box center [411, 144] width 56 height 24
click at [389, 146] on input "True" at bounding box center [393, 144] width 8 height 7
radio input "true"
click at [392, 263] on label "True" at bounding box center [411, 256] width 56 height 24
click at [392, 260] on input "True" at bounding box center [393, 256] width 8 height 7
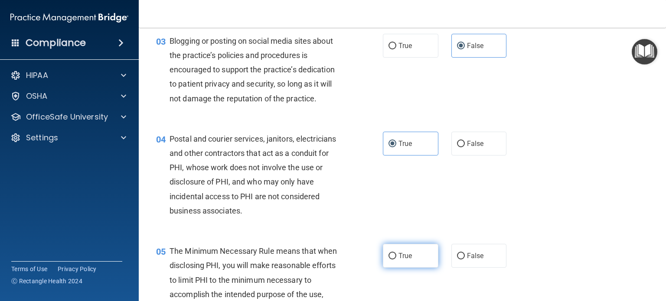
radio input "true"
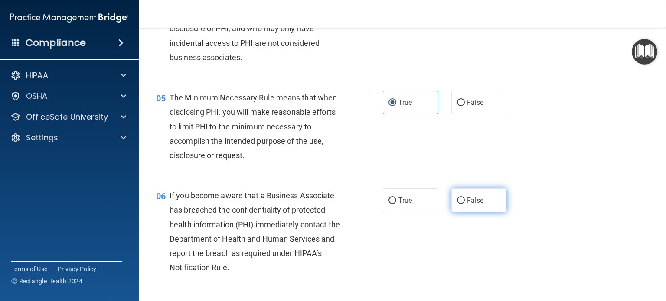
scroll to position [347, 0]
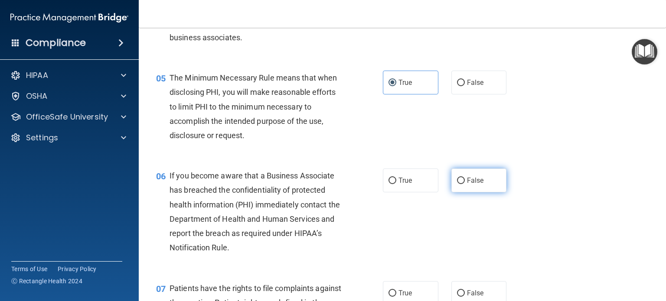
click at [478, 193] on label "False" at bounding box center [480, 181] width 56 height 24
click at [465, 184] on input "False" at bounding box center [461, 181] width 8 height 7
radio input "true"
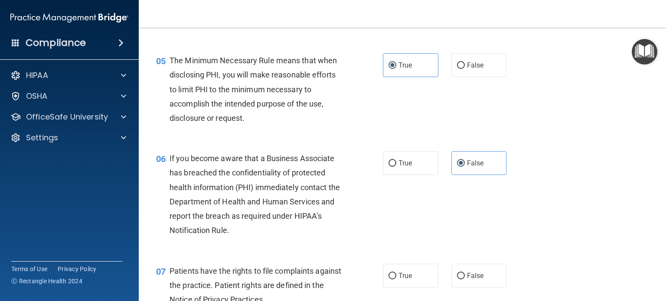
scroll to position [390, 0]
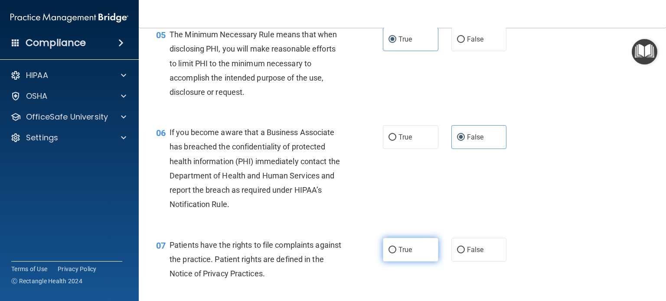
click at [390, 254] on input "True" at bounding box center [393, 250] width 8 height 7
radio input "true"
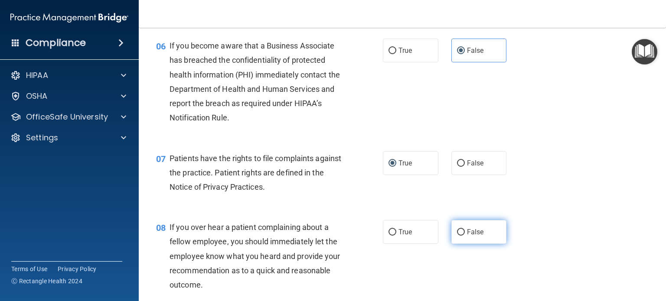
click at [461, 244] on label "False" at bounding box center [480, 232] width 56 height 24
click at [461, 236] on input "False" at bounding box center [461, 232] width 8 height 7
radio input "true"
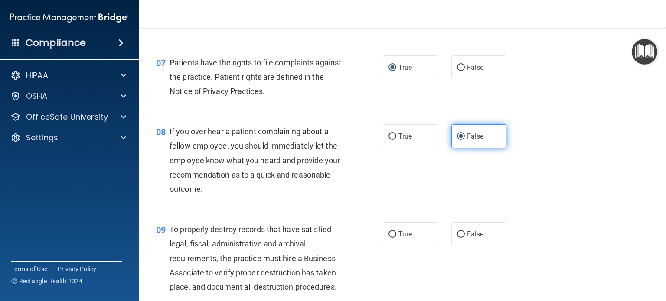
scroll to position [781, 0]
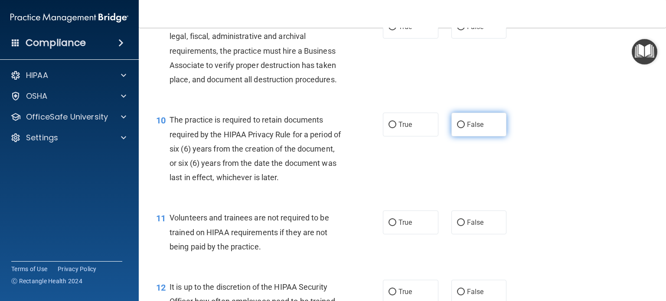
click at [462, 137] on label "False" at bounding box center [480, 125] width 56 height 24
click at [462, 128] on input "False" at bounding box center [461, 125] width 8 height 7
radio input "true"
click at [389, 128] on input "True" at bounding box center [393, 125] width 8 height 7
radio input "true"
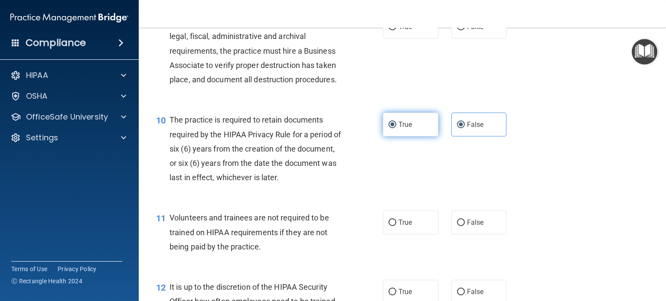
radio input "false"
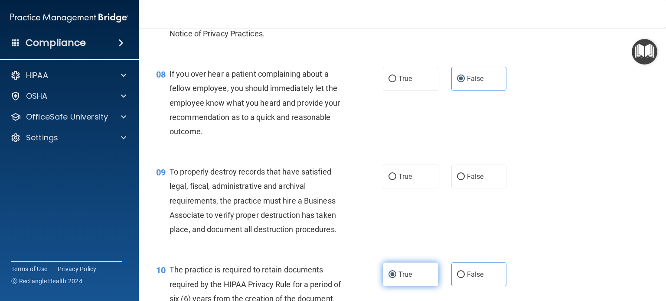
scroll to position [652, 0]
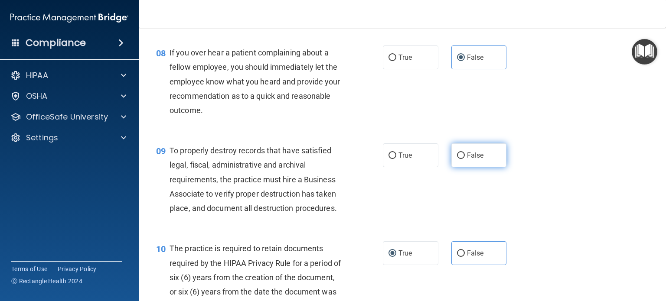
click at [458, 167] on label "False" at bounding box center [480, 156] width 56 height 24
click at [458, 159] on input "False" at bounding box center [461, 156] width 8 height 7
radio input "true"
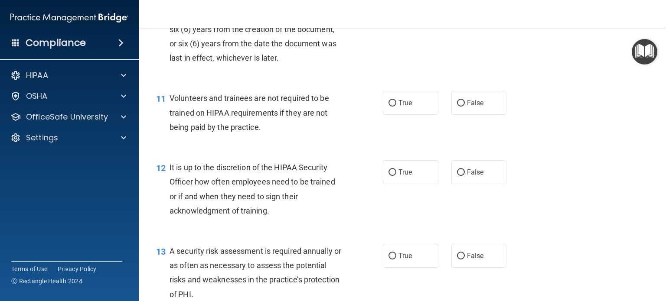
scroll to position [902, 0]
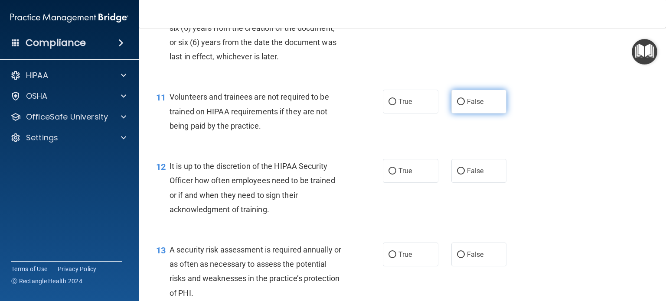
click at [463, 114] on label "False" at bounding box center [480, 102] width 56 height 24
click at [463, 105] on input "False" at bounding box center [461, 102] width 8 height 7
radio input "true"
click at [467, 175] on span "False" at bounding box center [475, 171] width 17 height 8
click at [465, 175] on input "False" at bounding box center [461, 171] width 8 height 7
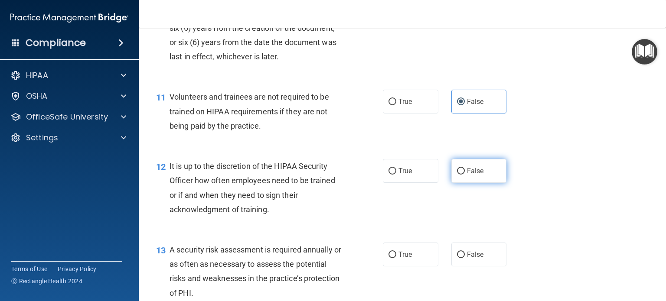
radio input "true"
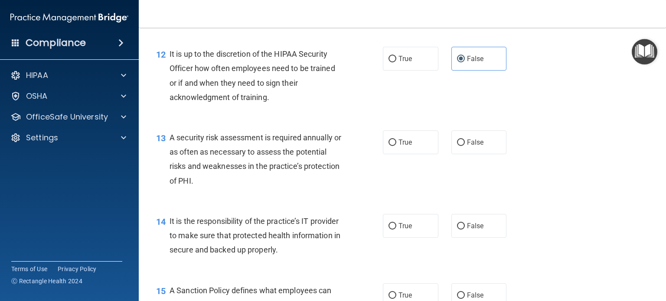
scroll to position [1017, 0]
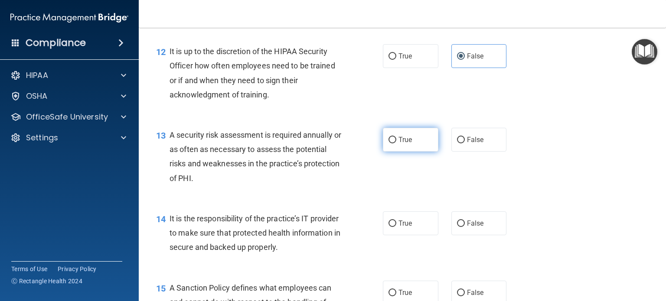
click at [389, 144] on input "True" at bounding box center [393, 140] width 8 height 7
radio input "true"
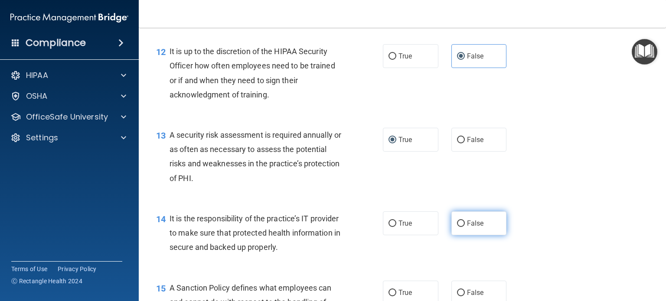
click at [478, 236] on label "False" at bounding box center [480, 224] width 56 height 24
click at [465, 227] on input "False" at bounding box center [461, 224] width 8 height 7
radio input "true"
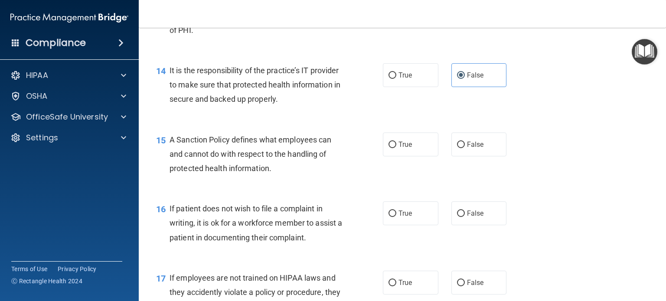
scroll to position [1171, 0]
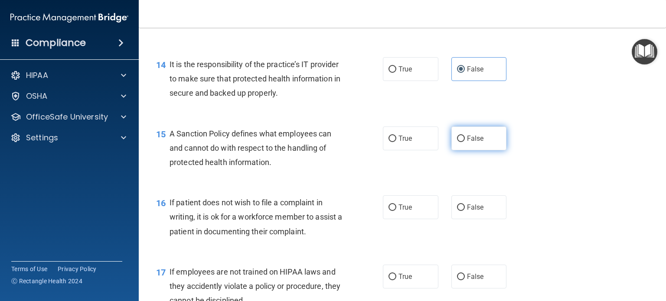
click at [471, 143] on span "False" at bounding box center [475, 138] width 17 height 8
click at [465, 142] on input "False" at bounding box center [461, 139] width 8 height 7
radio input "true"
click at [399, 212] on span "True" at bounding box center [405, 207] width 13 height 8
click at [396, 211] on input "True" at bounding box center [393, 208] width 8 height 7
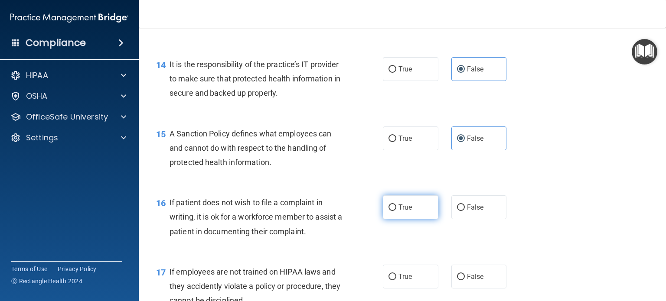
radio input "true"
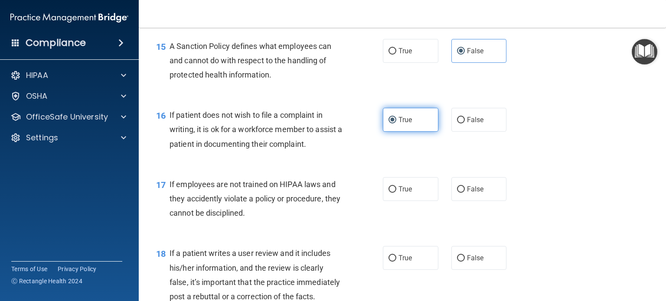
scroll to position [1301, 0]
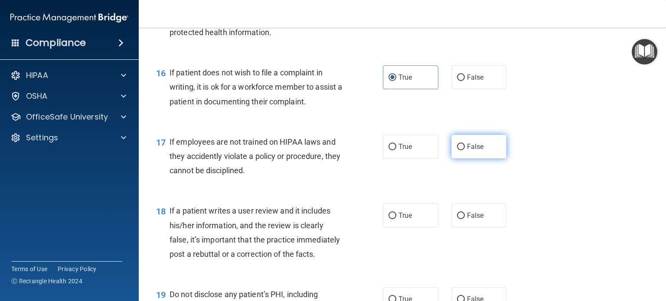
click at [463, 153] on label "False" at bounding box center [480, 147] width 56 height 24
click at [463, 151] on input "False" at bounding box center [461, 147] width 8 height 7
radio input "true"
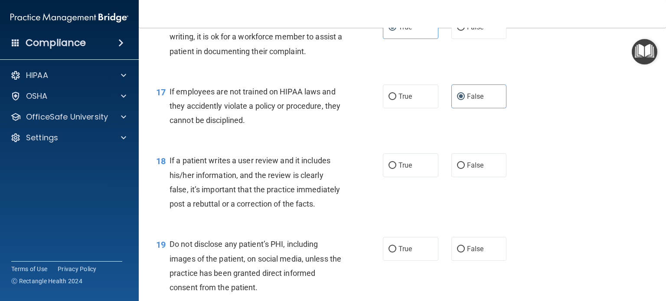
scroll to position [1355, 0]
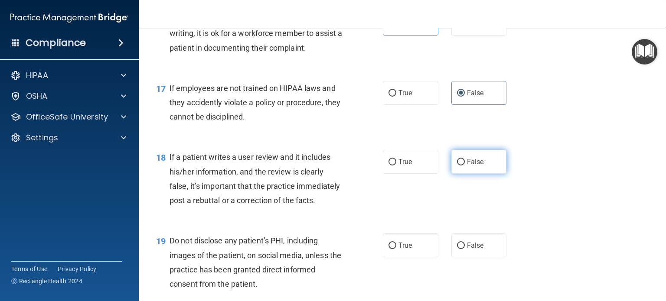
click at [462, 174] on label "False" at bounding box center [480, 162] width 56 height 24
click at [462, 166] on input "False" at bounding box center [461, 162] width 8 height 7
radio input "true"
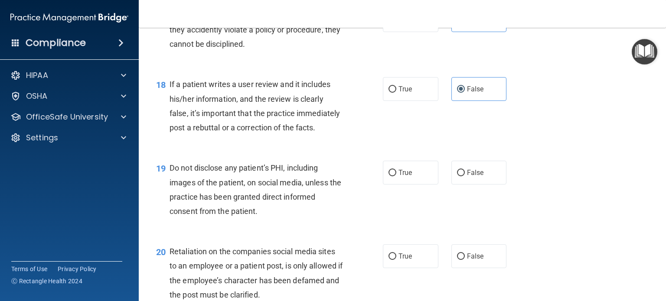
scroll to position [1428, 0]
click at [412, 185] on label "True" at bounding box center [411, 173] width 56 height 24
click at [396, 177] on input "True" at bounding box center [393, 173] width 8 height 7
radio input "true"
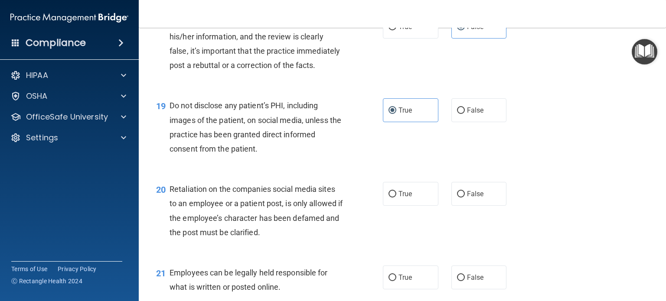
scroll to position [1493, 0]
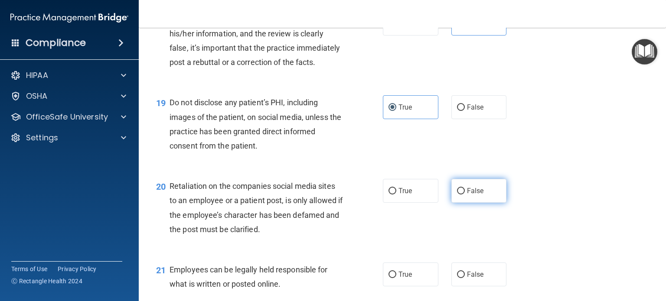
click at [455, 203] on label "False" at bounding box center [480, 191] width 56 height 24
click at [457, 195] on input "False" at bounding box center [461, 191] width 8 height 7
radio input "true"
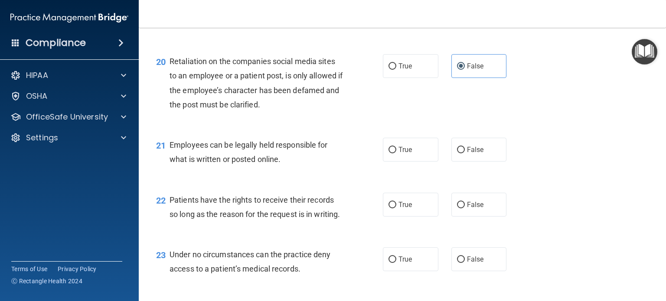
scroll to position [1619, 0]
click at [415, 161] on label "True" at bounding box center [411, 149] width 56 height 24
click at [396, 153] on input "True" at bounding box center [393, 150] width 8 height 7
radio input "true"
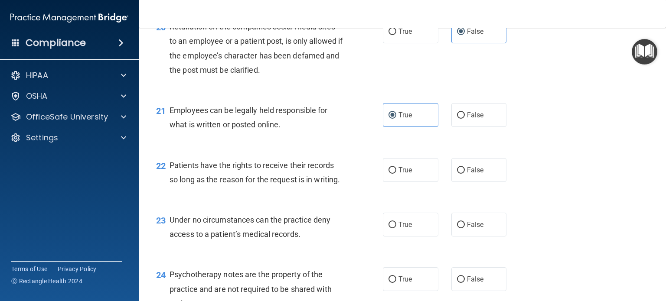
scroll to position [1653, 0]
click at [462, 182] on label "False" at bounding box center [480, 170] width 56 height 24
click at [462, 173] on input "False" at bounding box center [461, 170] width 8 height 7
radio input "true"
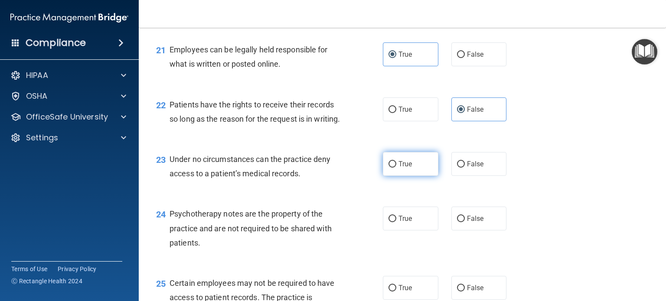
click at [418, 176] on label "True" at bounding box center [411, 164] width 56 height 24
click at [396, 168] on input "True" at bounding box center [393, 164] width 8 height 7
radio input "true"
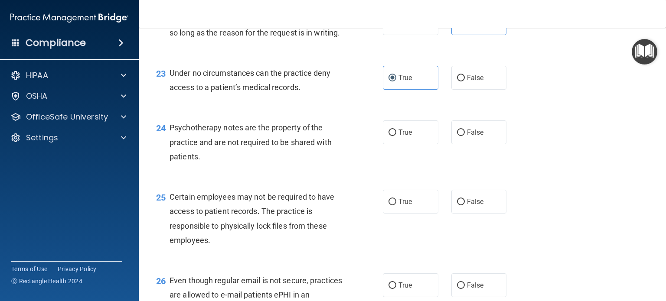
scroll to position [1800, 0]
click at [464, 89] on label "False" at bounding box center [480, 77] width 56 height 24
click at [464, 81] on input "False" at bounding box center [461, 78] width 8 height 7
radio input "true"
radio input "false"
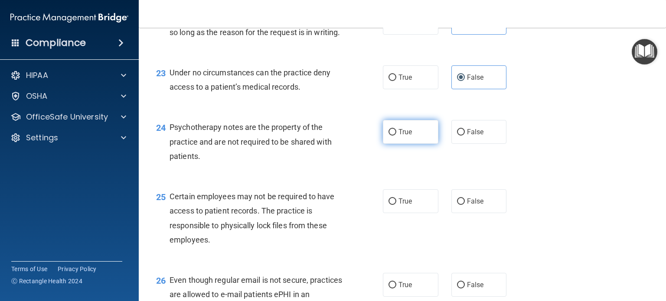
click at [399, 144] on label "True" at bounding box center [411, 132] width 56 height 24
click at [396, 136] on input "True" at bounding box center [393, 132] width 8 height 7
radio input "true"
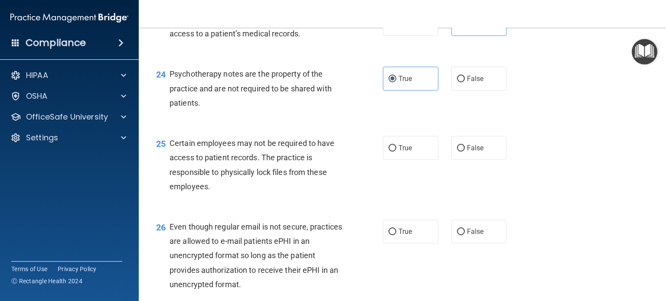
scroll to position [1856, 0]
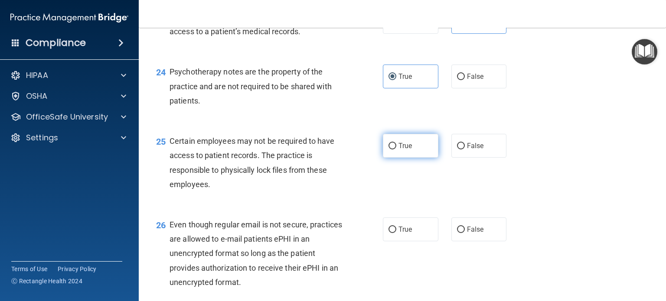
click at [392, 150] on input "True" at bounding box center [393, 146] width 8 height 7
radio input "true"
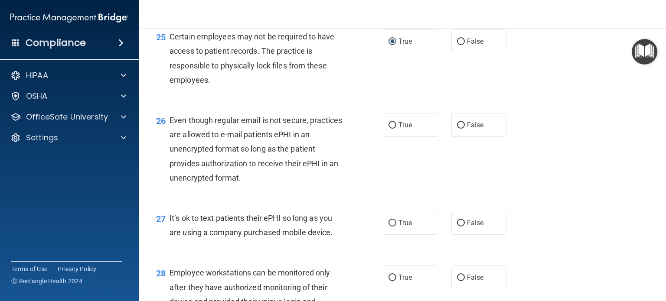
scroll to position [1971, 0]
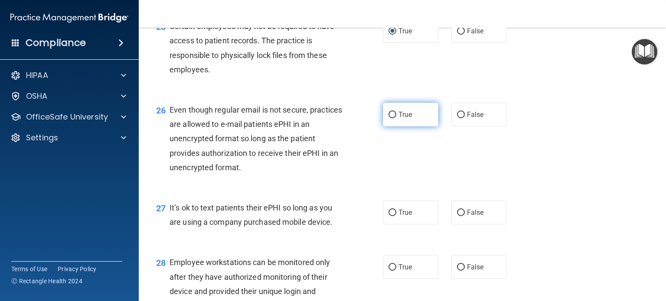
click at [404, 119] on span "True" at bounding box center [405, 115] width 13 height 8
click at [396, 118] on input "True" at bounding box center [393, 115] width 8 height 7
radio input "true"
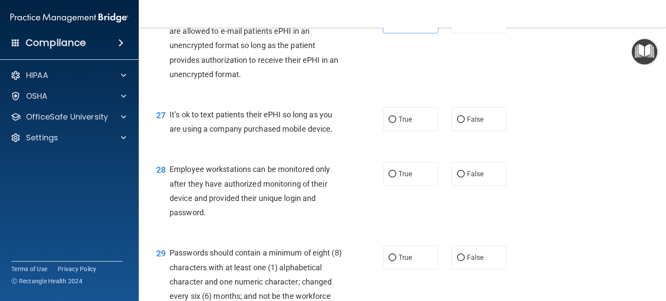
scroll to position [2065, 0]
click at [457, 123] on input "False" at bounding box center [461, 119] width 8 height 7
radio input "true"
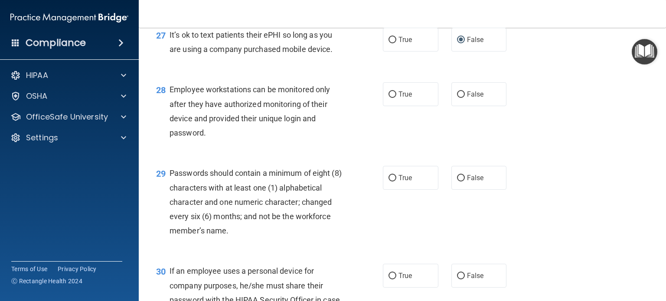
scroll to position [2144, 0]
click at [472, 98] on span "False" at bounding box center [475, 94] width 17 height 8
click at [465, 98] on input "False" at bounding box center [461, 94] width 8 height 7
radio input "true"
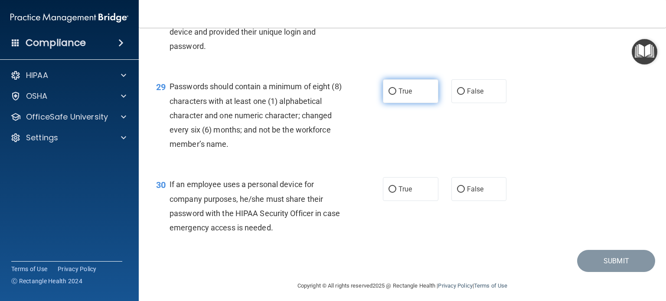
click at [409, 103] on label "True" at bounding box center [411, 91] width 56 height 24
click at [396, 95] on input "True" at bounding box center [393, 91] width 8 height 7
radio input "true"
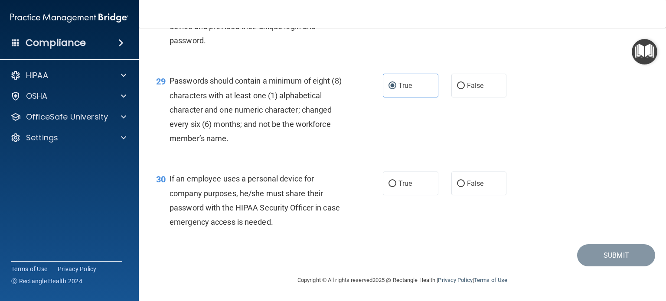
scroll to position [2280, 0]
click at [475, 186] on span "False" at bounding box center [475, 184] width 17 height 8
click at [465, 186] on input "False" at bounding box center [461, 184] width 8 height 7
radio input "true"
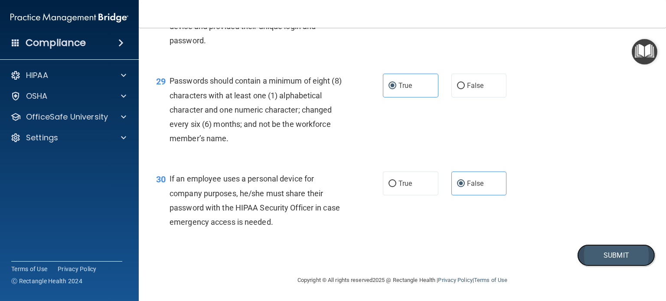
click at [611, 256] on button "Submit" at bounding box center [616, 256] width 78 height 22
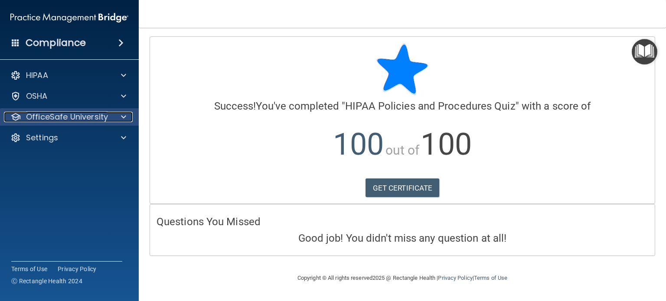
click at [122, 117] on span at bounding box center [123, 117] width 5 height 10
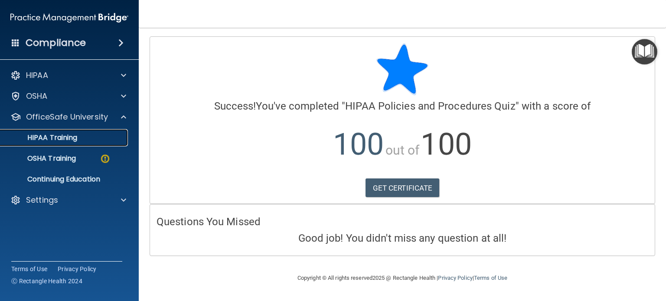
click at [55, 142] on p "HIPAA Training" at bounding box center [42, 138] width 72 height 9
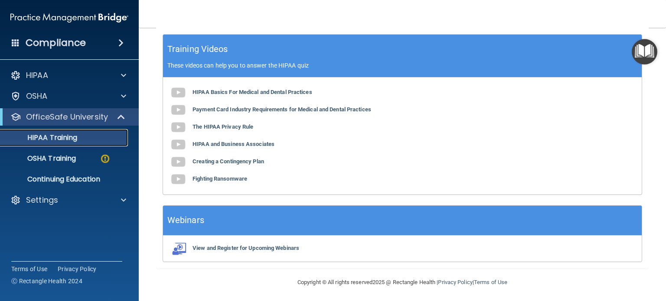
scroll to position [89, 0]
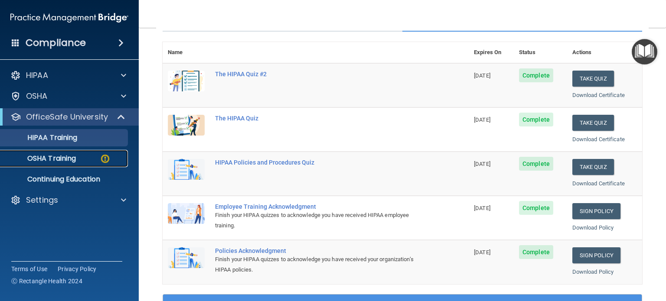
click at [71, 163] on p "OSHA Training" at bounding box center [41, 158] width 70 height 9
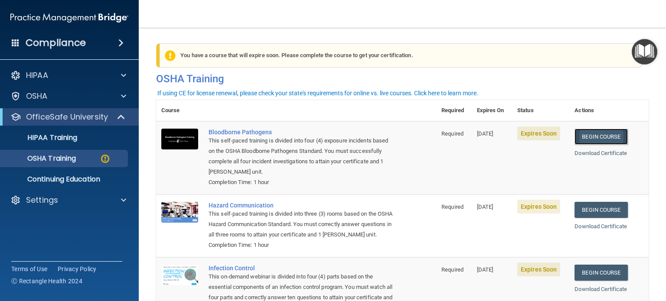
click at [581, 136] on link "Begin Course" at bounding box center [601, 137] width 53 height 16
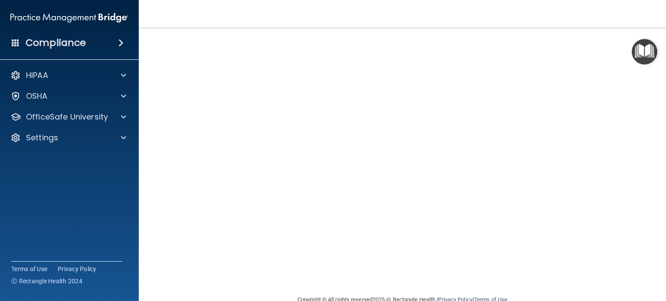
scroll to position [12, 0]
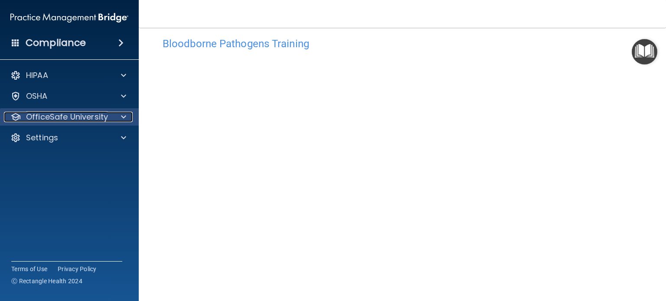
click at [124, 115] on span at bounding box center [123, 117] width 5 height 10
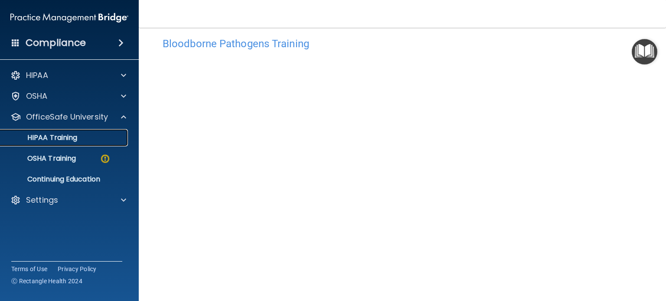
click at [50, 140] on p "HIPAA Training" at bounding box center [42, 138] width 72 height 9
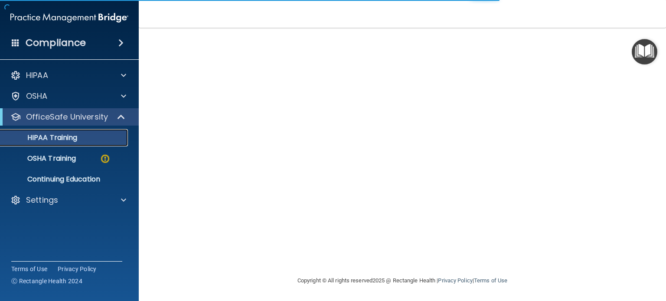
scroll to position [350, 0]
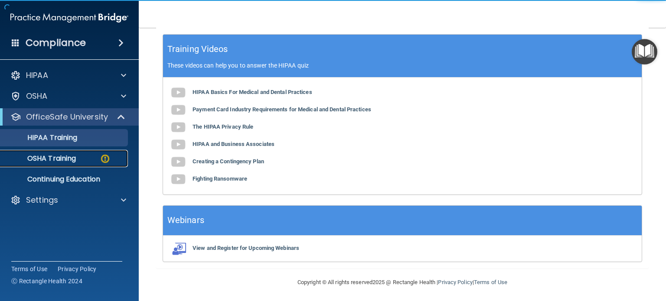
click at [60, 166] on link "OSHA Training" at bounding box center [59, 158] width 137 height 17
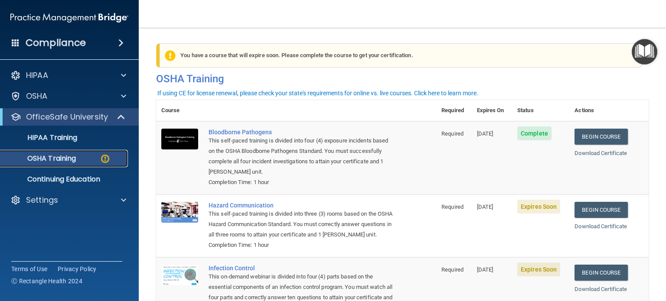
click at [83, 157] on div "OSHA Training" at bounding box center [65, 158] width 118 height 9
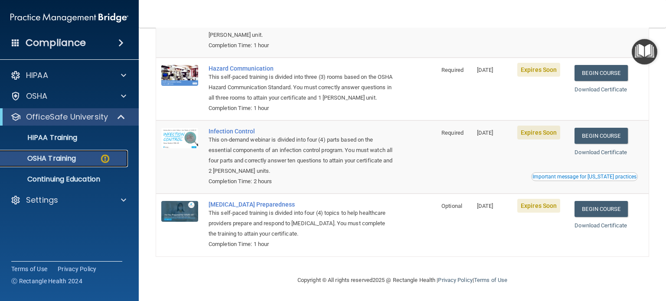
scroll to position [149, 0]
click at [45, 134] on p "HIPAA Training" at bounding box center [42, 138] width 72 height 9
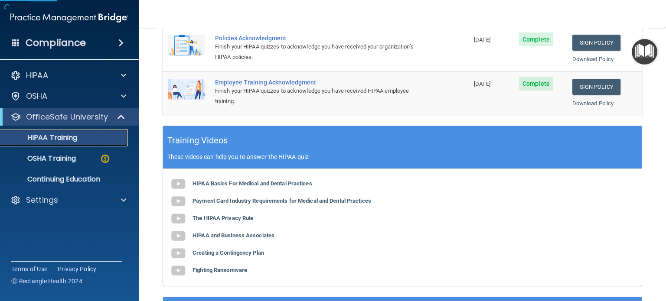
scroll to position [260, 0]
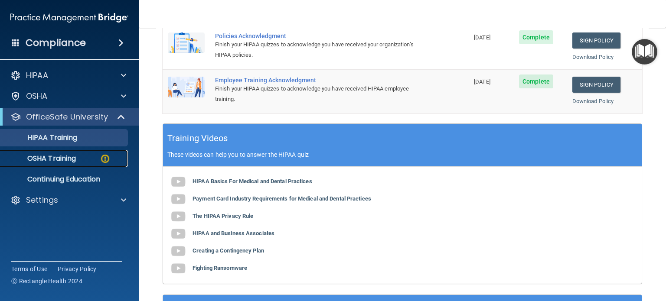
click at [73, 164] on link "OSHA Training" at bounding box center [59, 158] width 137 height 17
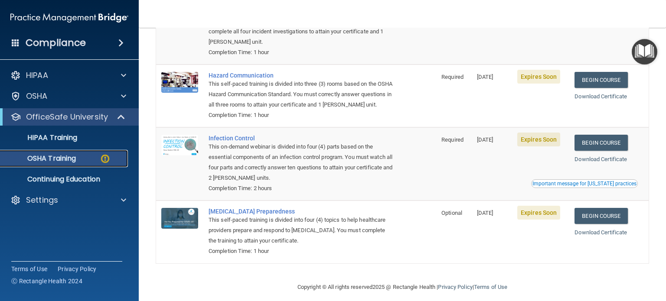
scroll to position [87, 0]
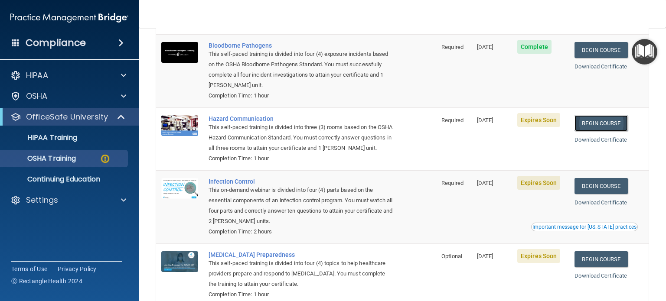
click at [585, 118] on link "Begin Course" at bounding box center [601, 123] width 53 height 16
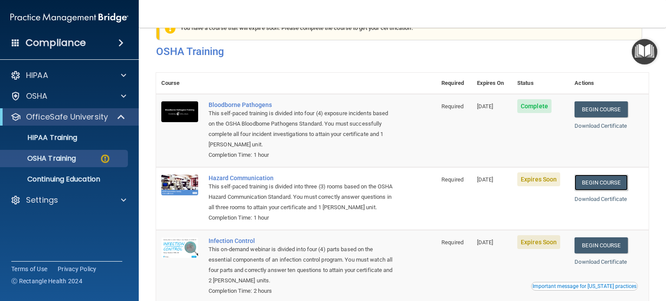
scroll to position [0, 0]
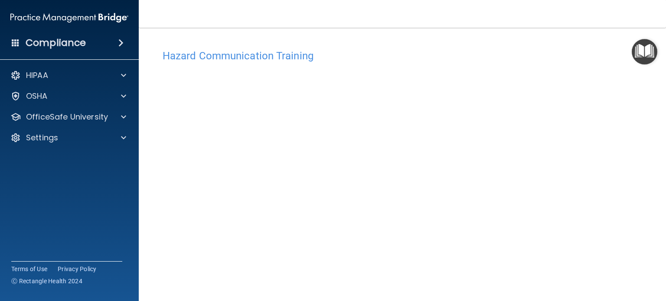
scroll to position [24, 0]
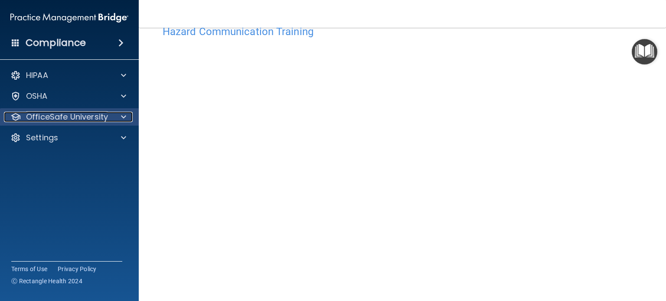
click at [118, 116] on div at bounding box center [122, 117] width 22 height 10
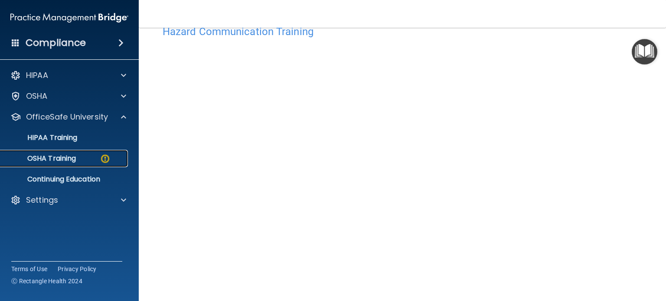
click at [67, 157] on p "OSHA Training" at bounding box center [41, 158] width 70 height 9
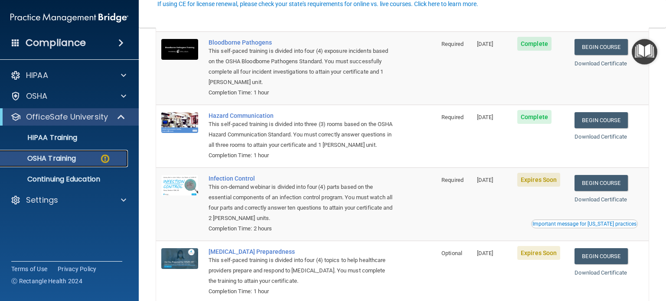
scroll to position [90, 0]
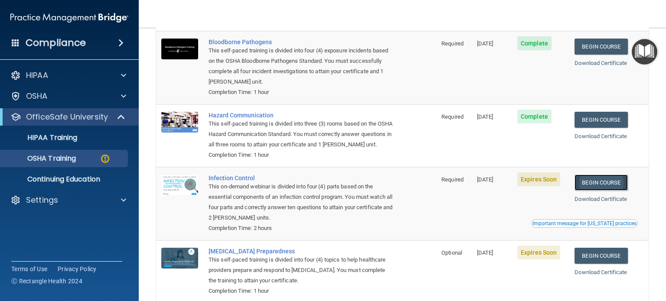
click at [595, 191] on link "Begin Course" at bounding box center [601, 183] width 53 height 16
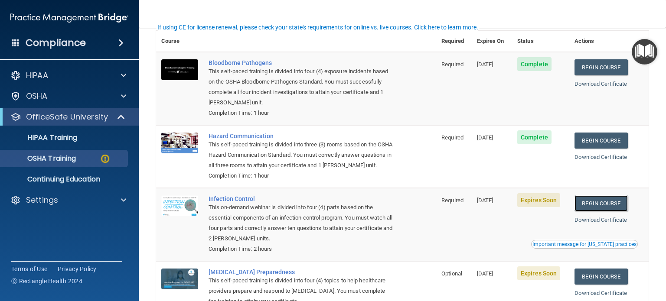
scroll to position [71, 0]
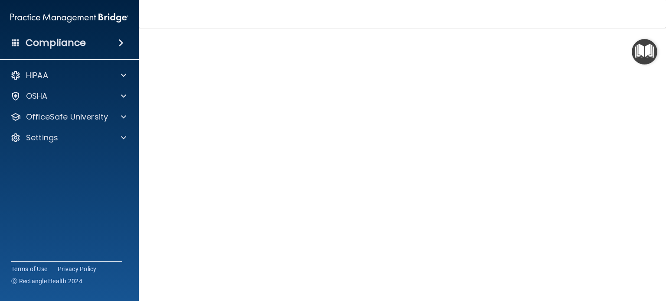
scroll to position [69, 0]
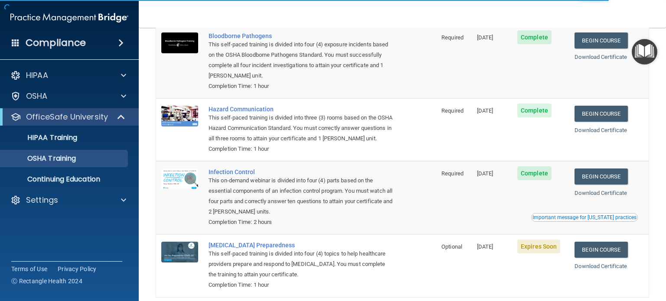
scroll to position [71, 0]
